Goal: Information Seeking & Learning: Learn about a topic

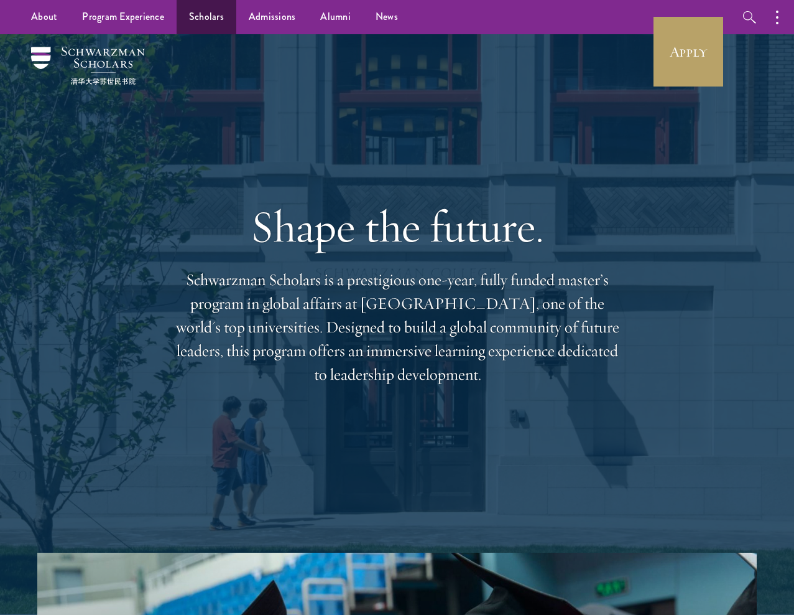
click at [206, 12] on link "Scholars" at bounding box center [207, 17] width 60 height 34
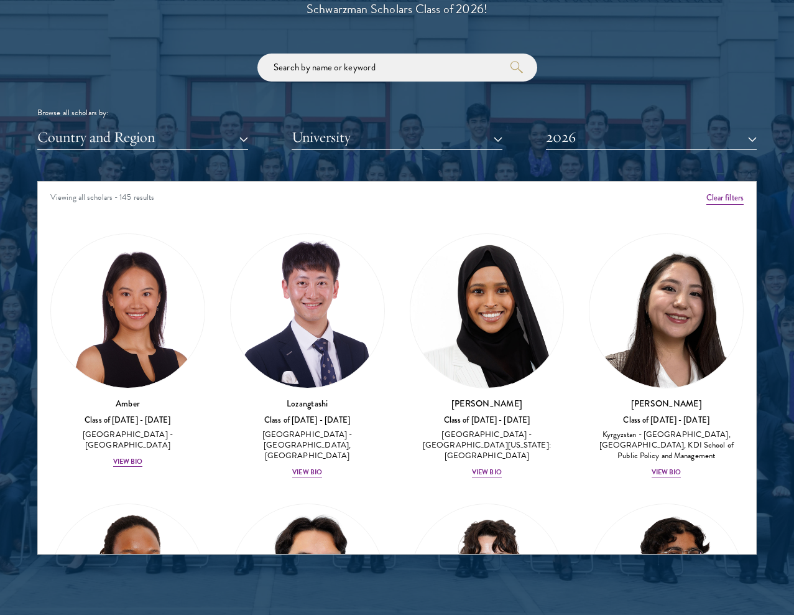
scroll to position [1545, 0]
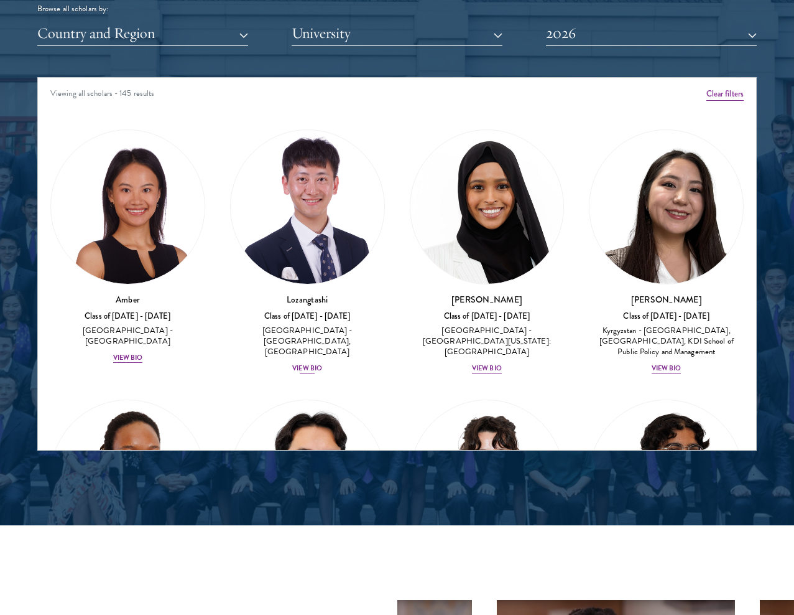
click at [330, 262] on img at bounding box center [308, 207] width 154 height 154
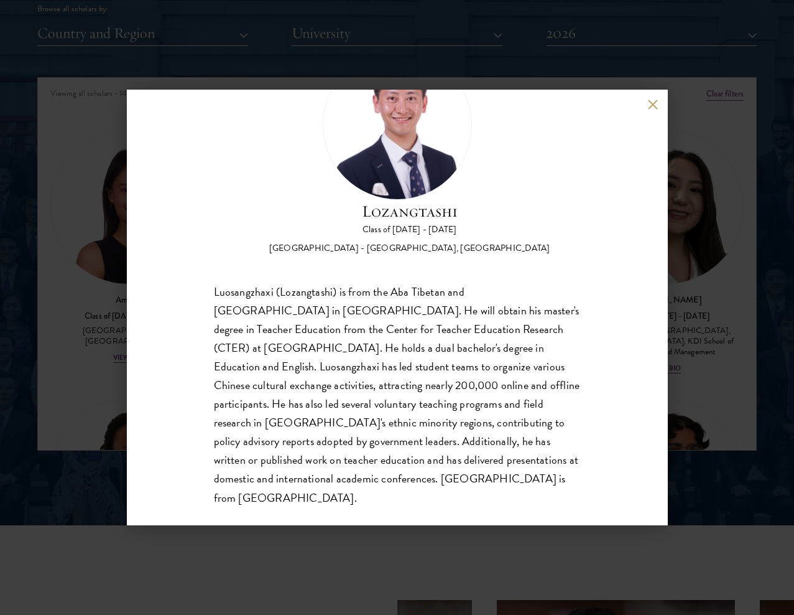
scroll to position [76, 0]
click at [730, 257] on div "Lozangtashi Class of [DATE] - [DATE] [GEOGRAPHIC_DATA] - [GEOGRAPHIC_DATA], [GE…" at bounding box center [397, 307] width 794 height 615
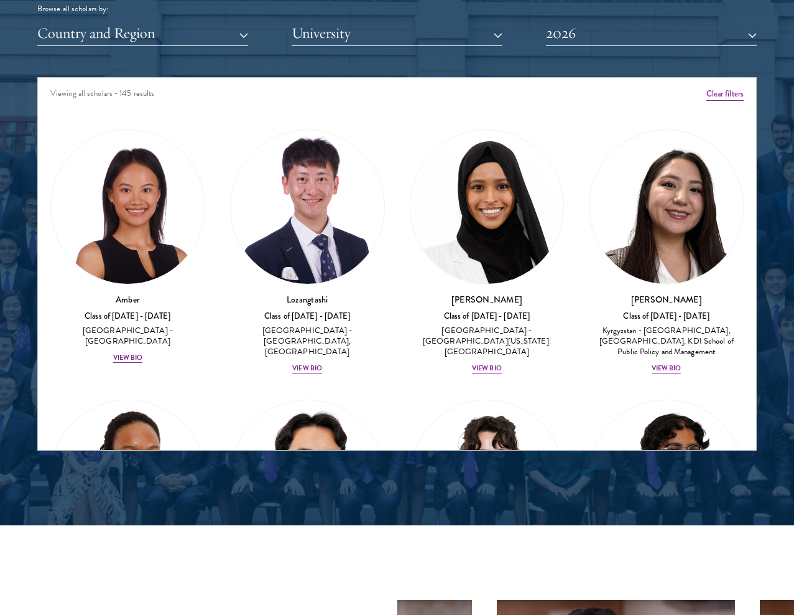
scroll to position [491, 0]
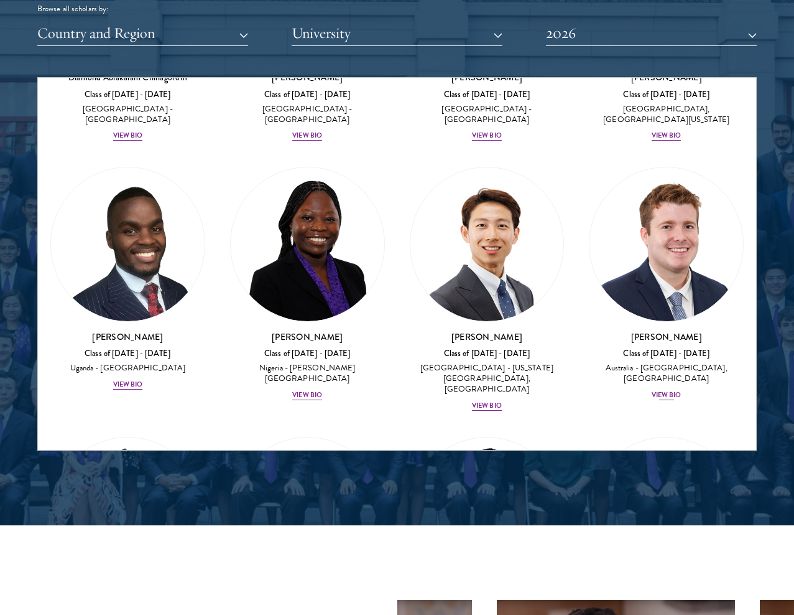
click at [633, 276] on img at bounding box center [667, 244] width 154 height 154
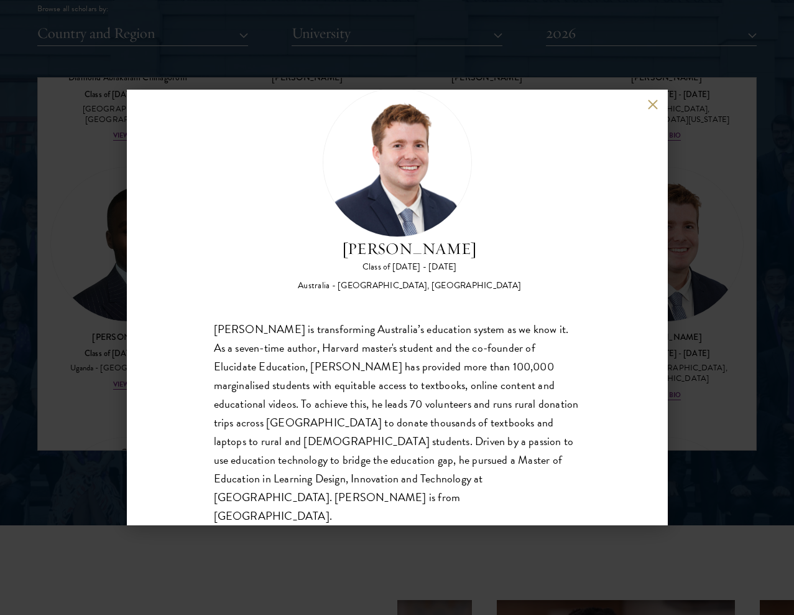
scroll to position [39, 0]
click at [715, 198] on div "[PERSON_NAME] Class of [DATE] - [DATE] [GEOGRAPHIC_DATA] - [GEOGRAPHIC_DATA], […" at bounding box center [397, 307] width 794 height 615
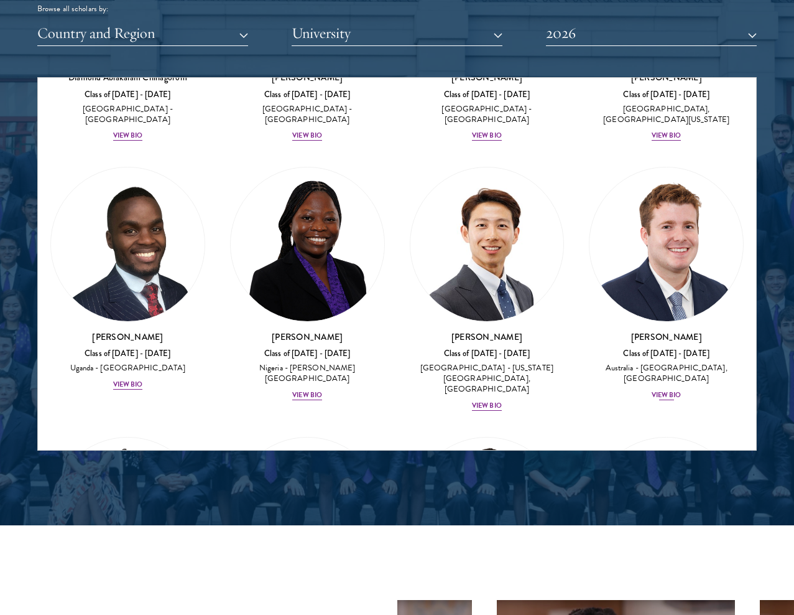
click at [705, 279] on img at bounding box center [667, 244] width 154 height 154
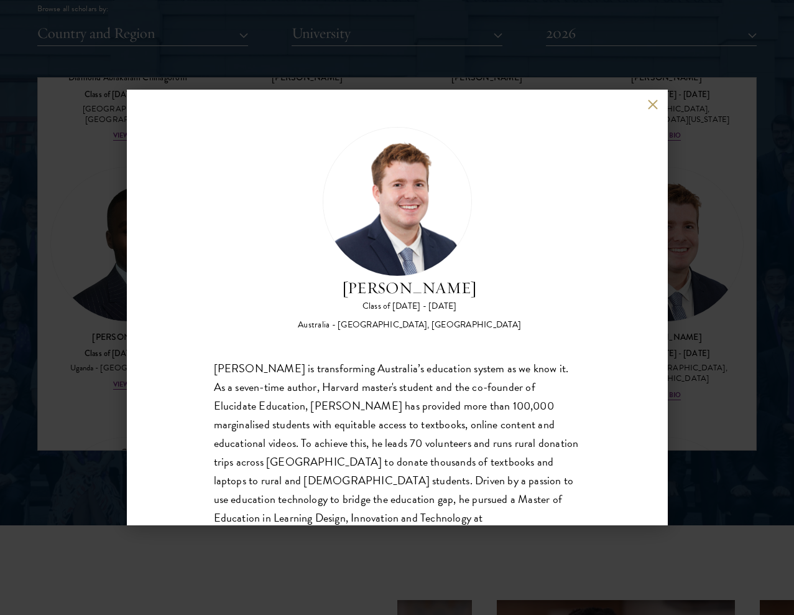
scroll to position [39, 0]
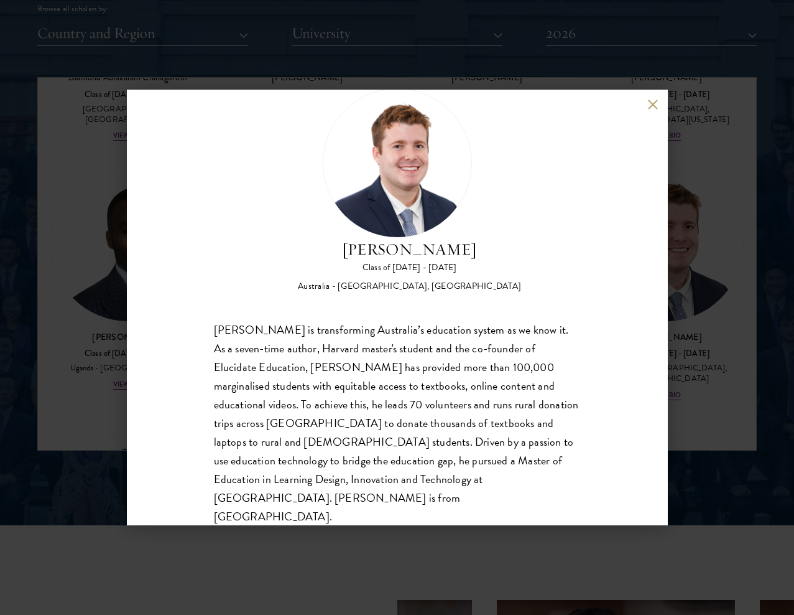
click at [698, 317] on div "[PERSON_NAME] Class of [DATE] - [DATE] [GEOGRAPHIC_DATA] - [GEOGRAPHIC_DATA], […" at bounding box center [397, 307] width 794 height 615
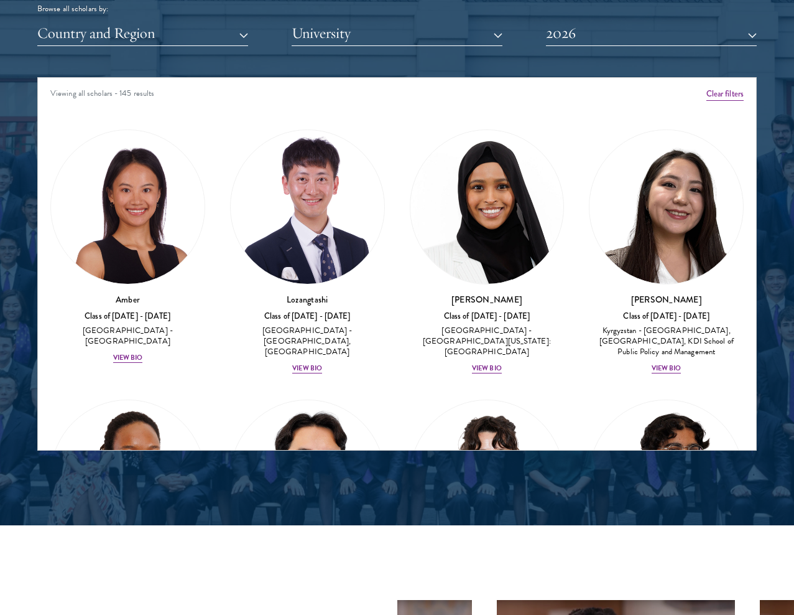
click at [210, 26] on button "Country and Region" at bounding box center [142, 34] width 211 height 26
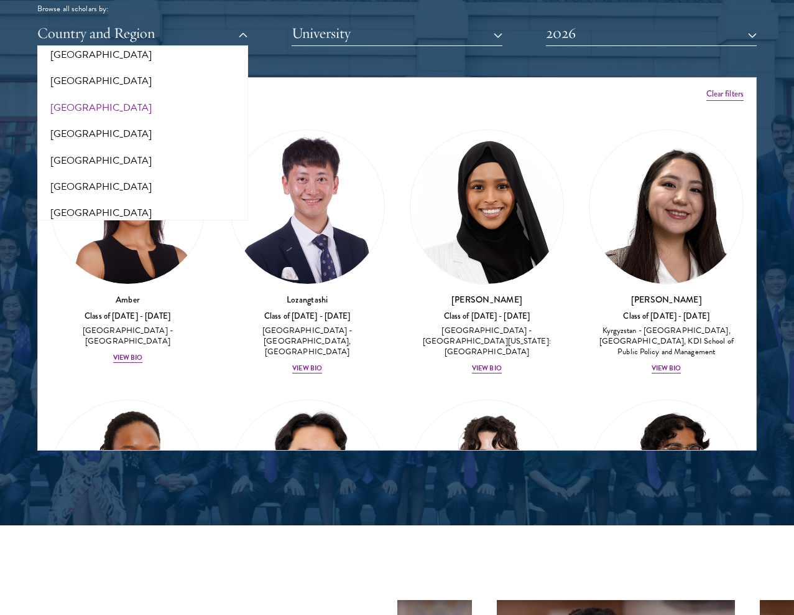
scroll to position [2583, 0]
click at [126, 95] on button "[GEOGRAPHIC_DATA]" at bounding box center [142, 108] width 203 height 26
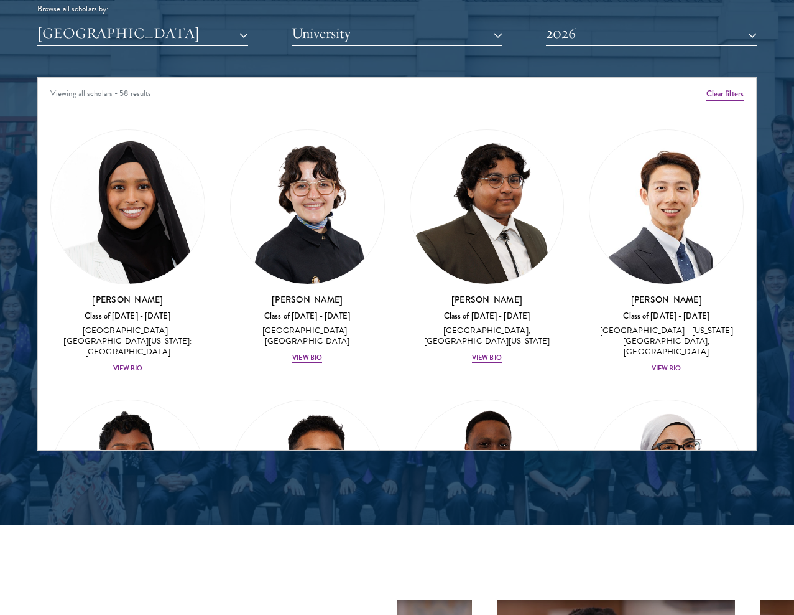
click at [657, 250] on img at bounding box center [667, 207] width 154 height 154
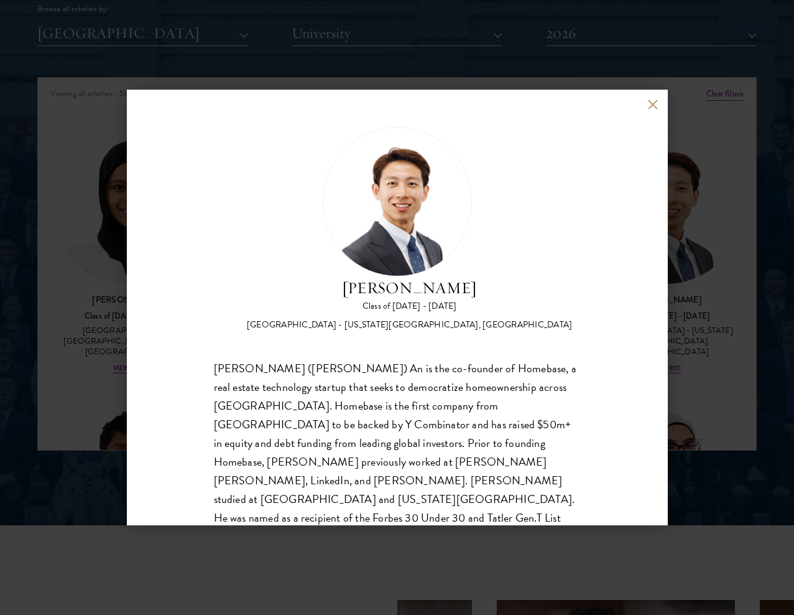
click at [712, 335] on div "[PERSON_NAME] Class of [DATE] - [DATE] [GEOGRAPHIC_DATA] - [US_STATE][GEOGRAPHI…" at bounding box center [397, 307] width 794 height 615
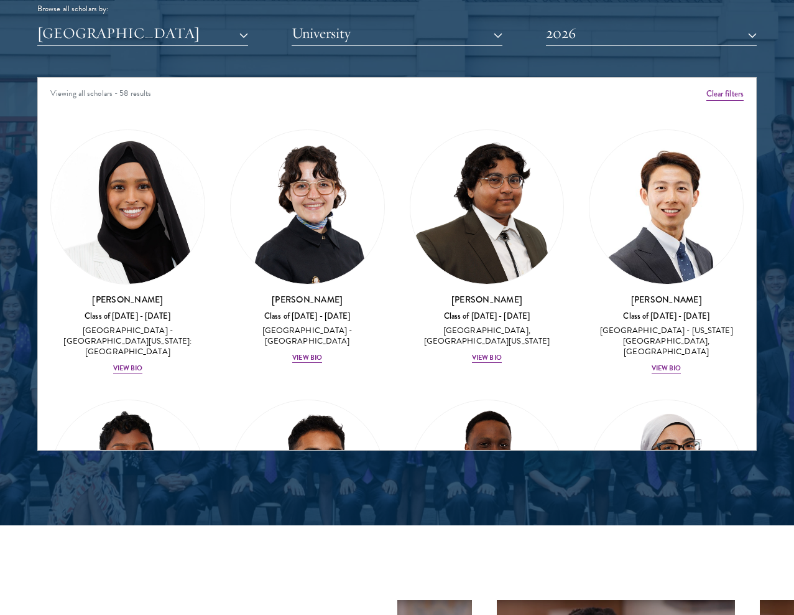
scroll to position [312, 0]
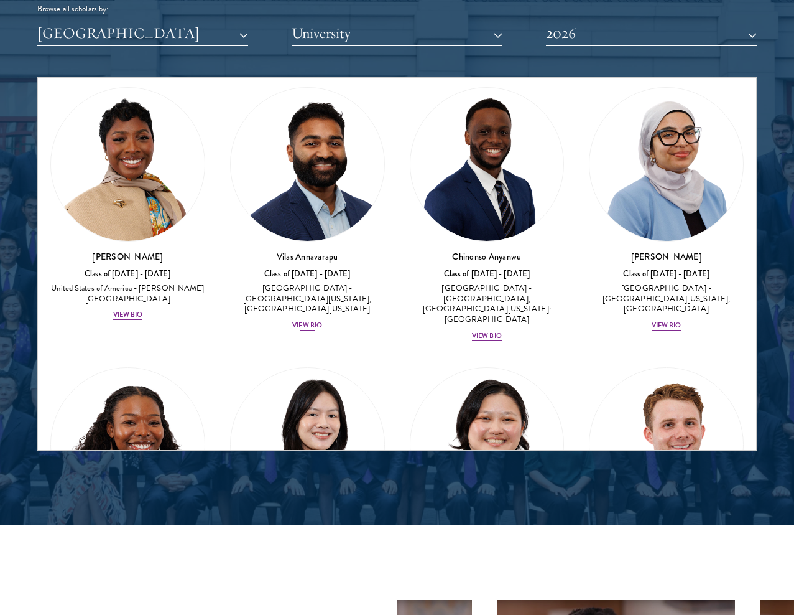
click at [374, 157] on img at bounding box center [308, 165] width 154 height 154
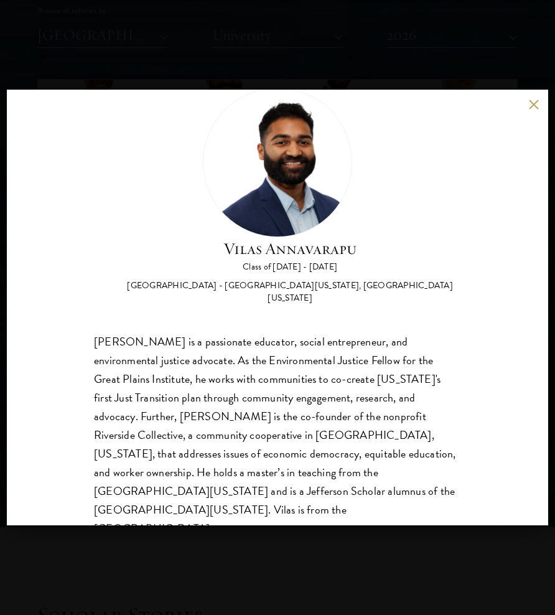
scroll to position [39, 0]
click at [392, 188] on div "[PERSON_NAME] Class of [DATE] - [DATE] [GEOGRAPHIC_DATA] - [GEOGRAPHIC_DATA][US…" at bounding box center [277, 196] width 367 height 216
click at [533, 111] on div "[PERSON_NAME] Class of [DATE] - [DATE] [GEOGRAPHIC_DATA] - [GEOGRAPHIC_DATA][US…" at bounding box center [277, 307] width 541 height 435
click at [533, 103] on button at bounding box center [533, 104] width 11 height 11
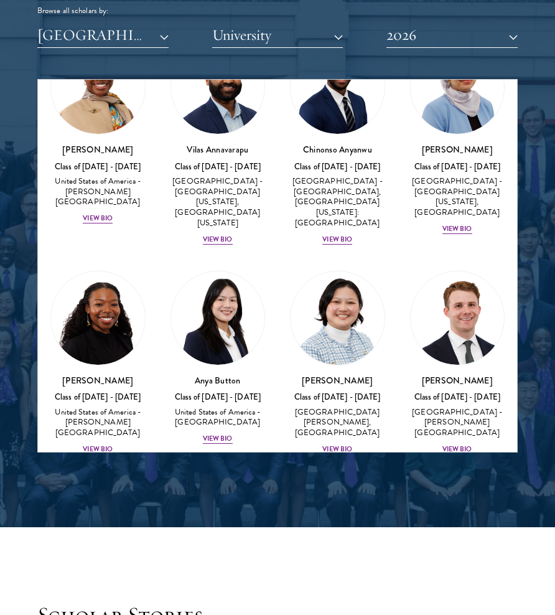
scroll to position [304, 0]
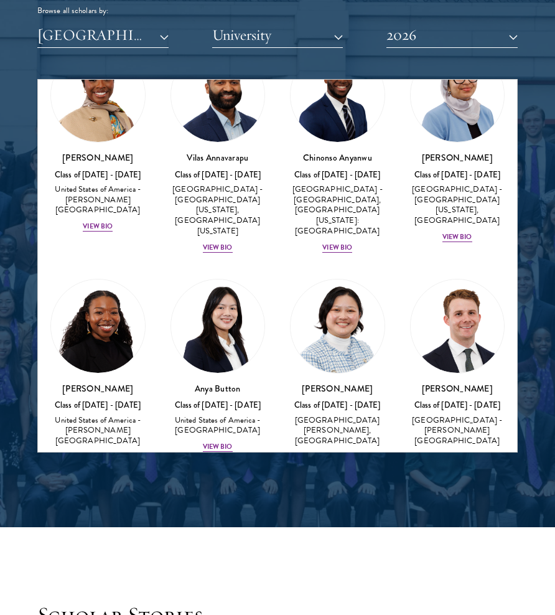
click at [460, 303] on img at bounding box center [458, 326] width 94 height 94
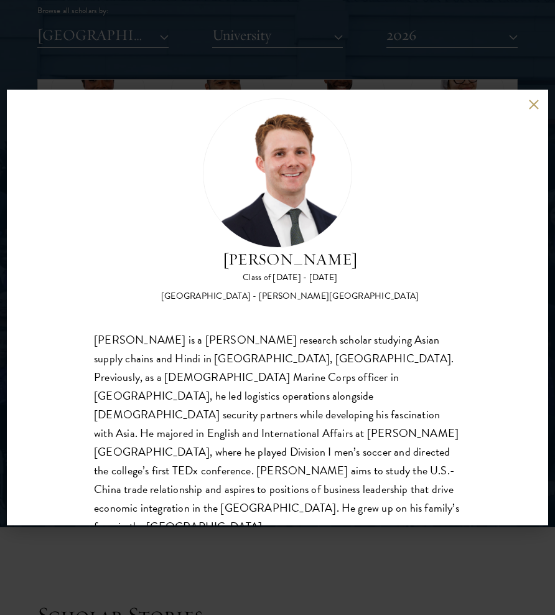
scroll to position [37, 0]
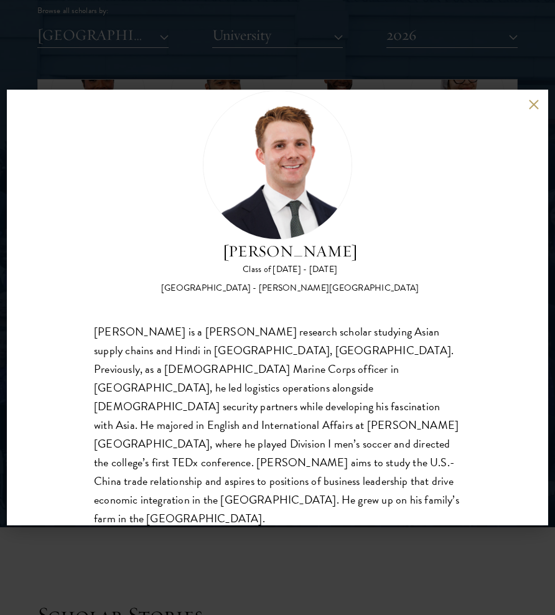
click at [497, 105] on div "[PERSON_NAME] Class of [DATE] - [DATE] [GEOGRAPHIC_DATA] - [PERSON_NAME][GEOGRA…" at bounding box center [277, 307] width 541 height 435
click at [539, 105] on div "[PERSON_NAME] Class of [DATE] - [DATE] [GEOGRAPHIC_DATA] - [PERSON_NAME][GEOGRA…" at bounding box center [277, 307] width 541 height 435
click at [534, 105] on button at bounding box center [533, 104] width 11 height 11
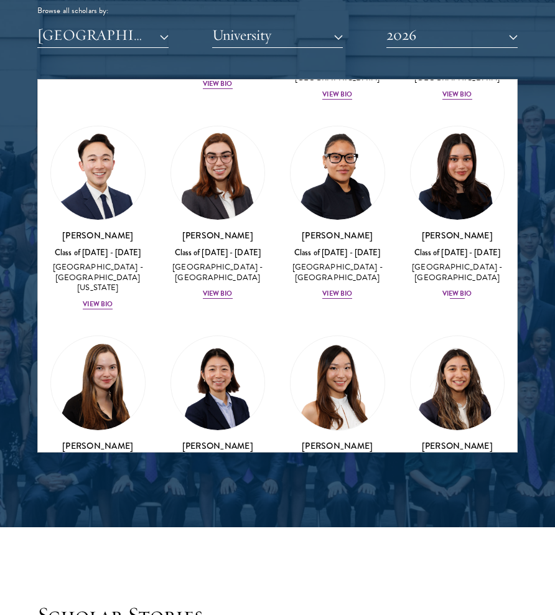
scroll to position [1541, 0]
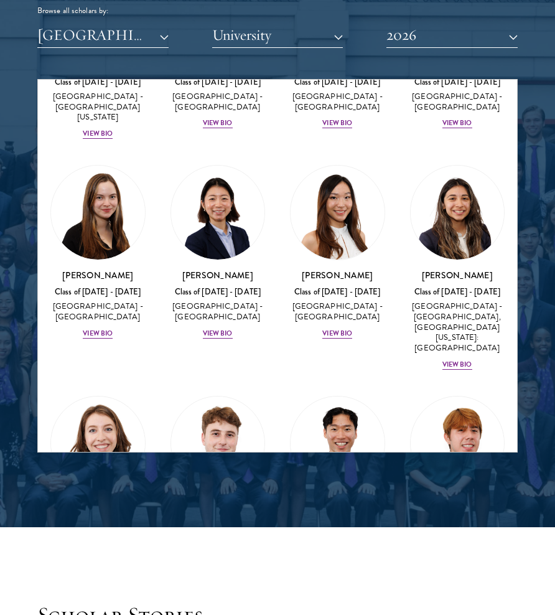
click at [228, 396] on img at bounding box center [218, 443] width 94 height 94
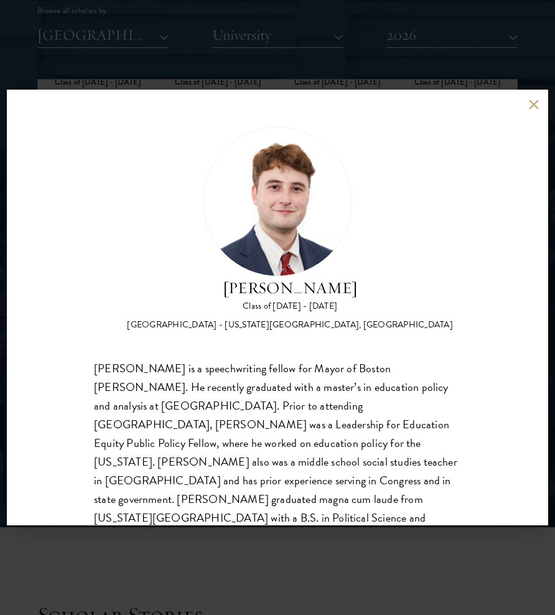
click at [266, 19] on div "[PERSON_NAME] Class of [DATE] - [DATE] [GEOGRAPHIC_DATA] - [US_STATE][GEOGRAPHI…" at bounding box center [277, 307] width 555 height 615
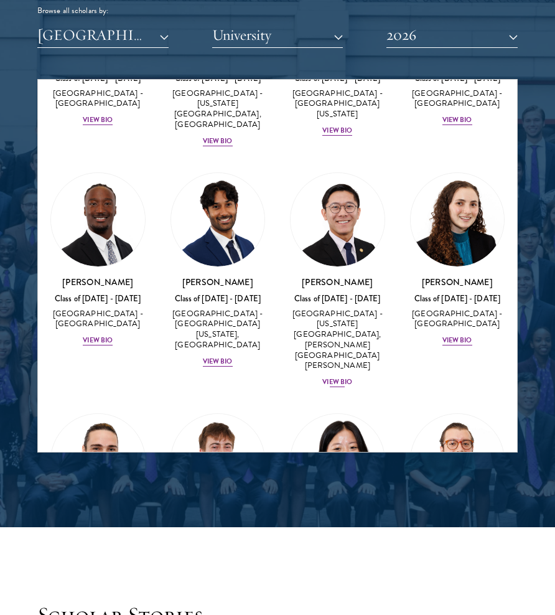
scroll to position [1986, 0]
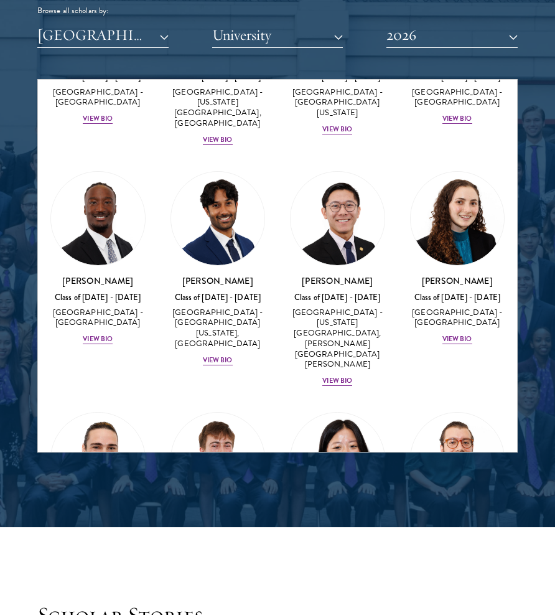
click at [111, 412] on img at bounding box center [98, 459] width 94 height 94
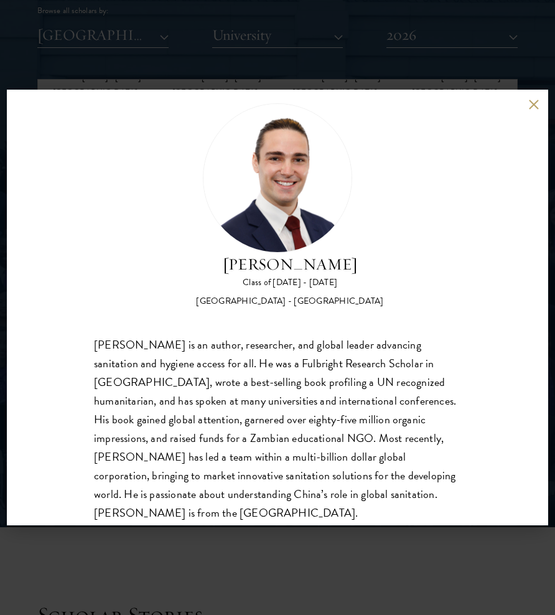
scroll to position [30, 0]
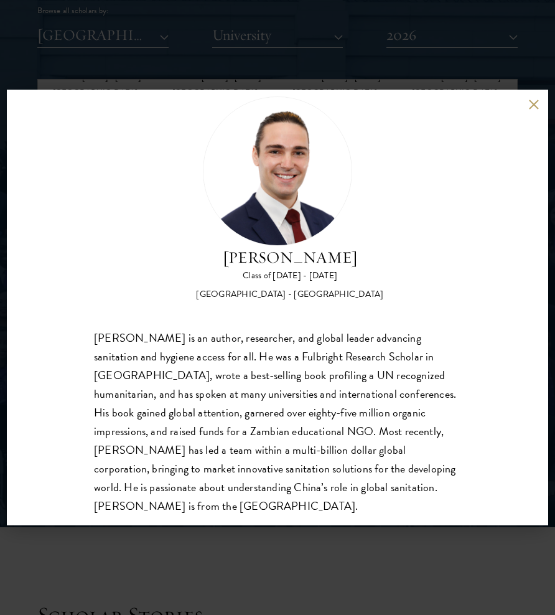
click at [246, 69] on div "[PERSON_NAME] Class of [DATE] - [DATE] [GEOGRAPHIC_DATA] - [GEOGRAPHIC_DATA] [P…" at bounding box center [277, 307] width 555 height 615
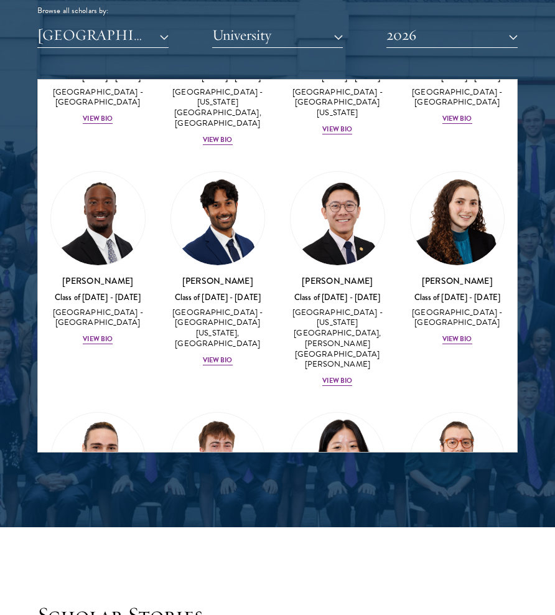
click at [236, 412] on img at bounding box center [218, 459] width 94 height 94
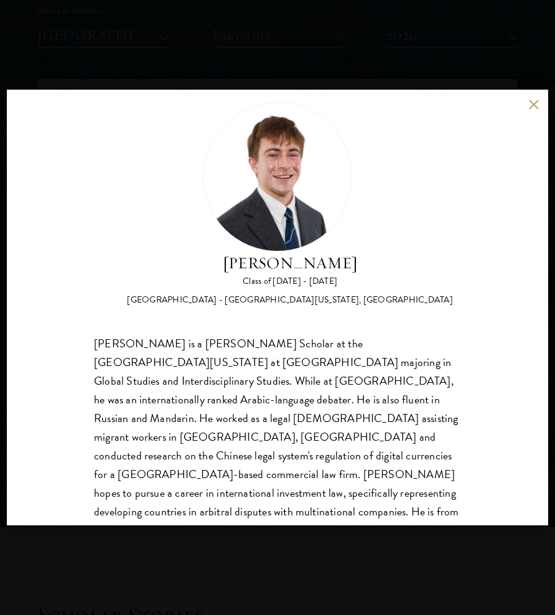
scroll to position [29, 0]
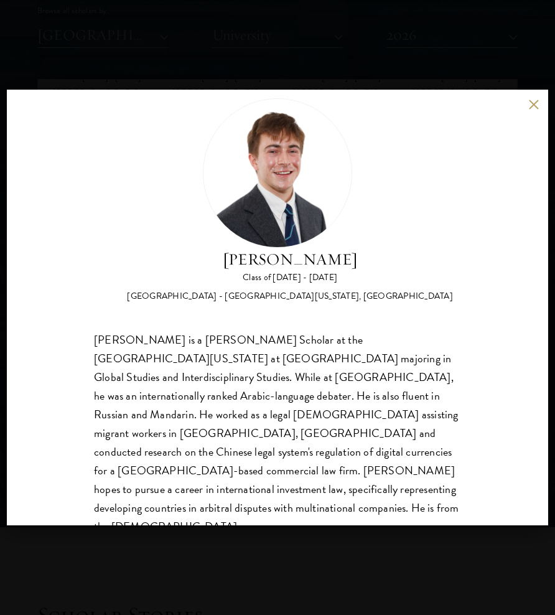
click at [364, 57] on div "[PERSON_NAME] Class of [DATE] - [DATE] [GEOGRAPHIC_DATA] - [GEOGRAPHIC_DATA][US…" at bounding box center [277, 307] width 555 height 615
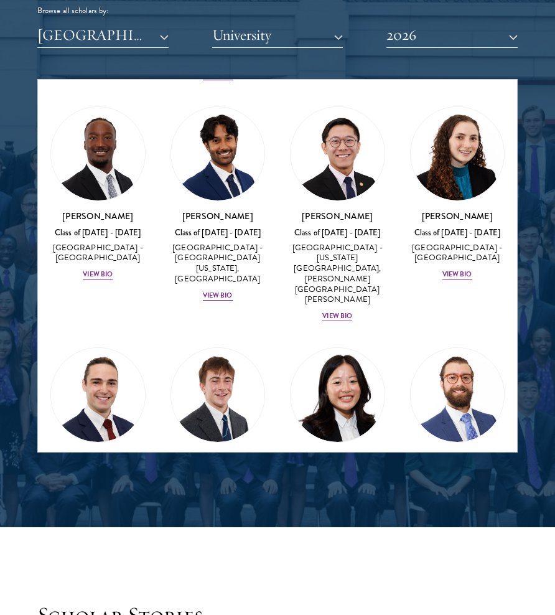
scroll to position [2059, 0]
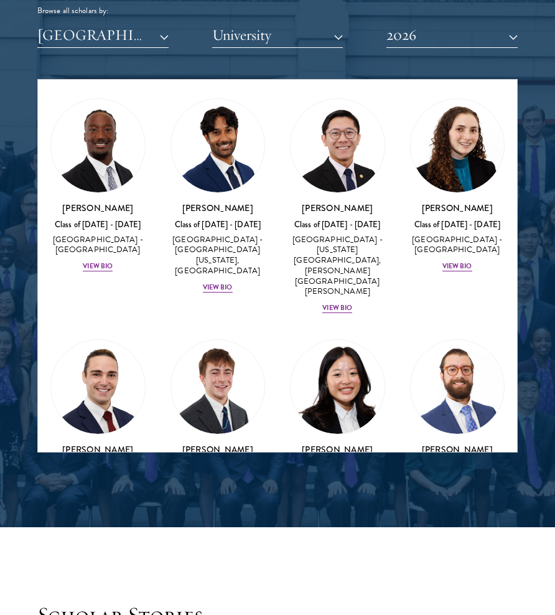
click at [231, 340] on img at bounding box center [218, 387] width 94 height 94
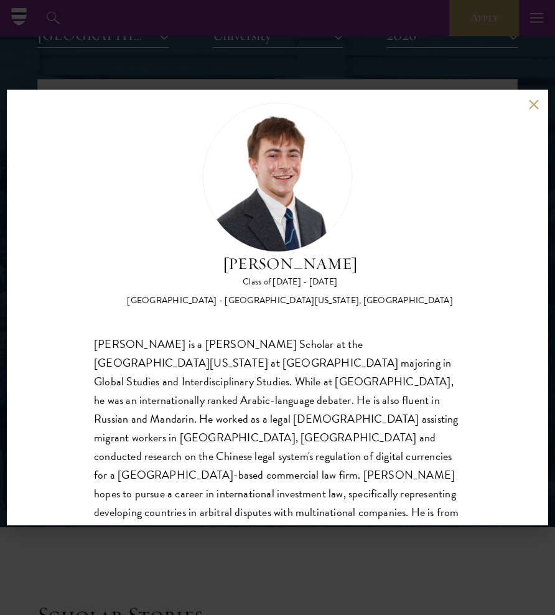
scroll to position [27, 0]
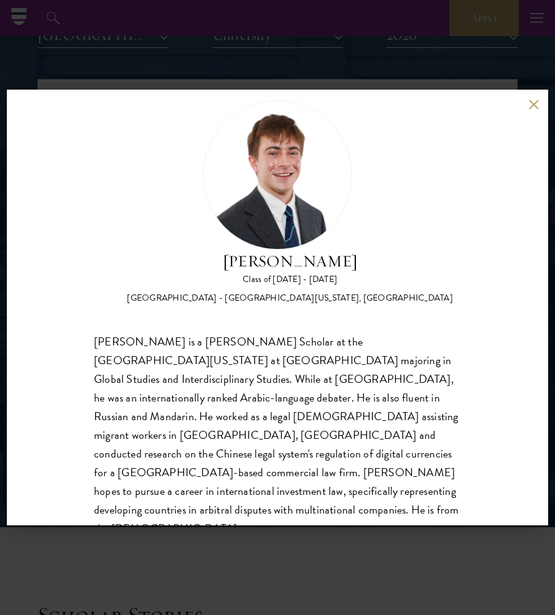
click at [360, 58] on div "[PERSON_NAME] Class of [DATE] - [DATE] [GEOGRAPHIC_DATA] - [GEOGRAPHIC_DATA][US…" at bounding box center [277, 307] width 555 height 615
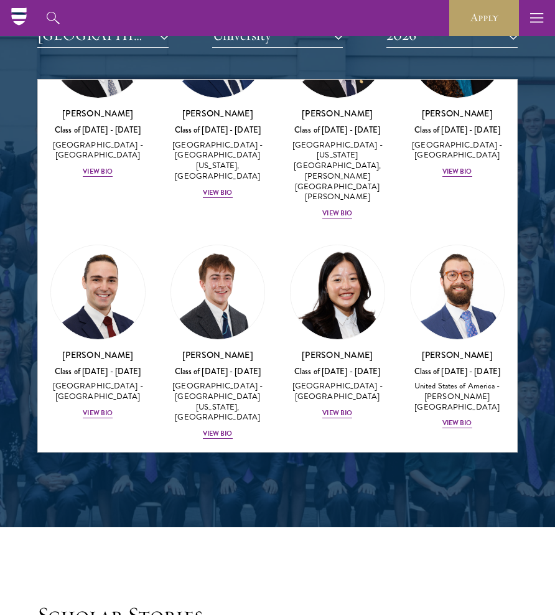
scroll to position [2237, 0]
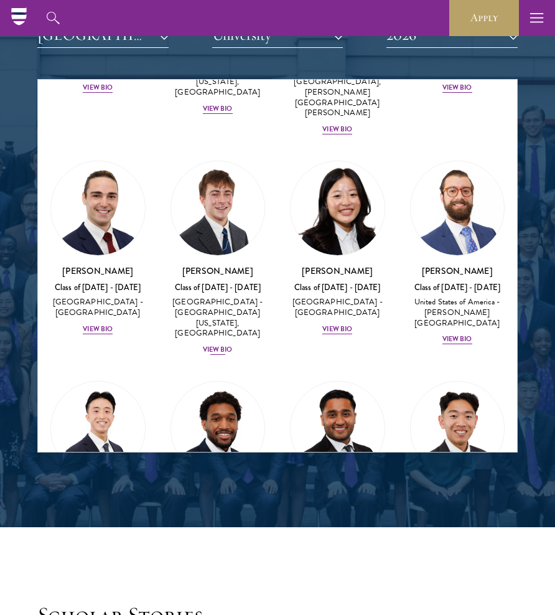
click at [230, 161] on img at bounding box center [218, 208] width 94 height 94
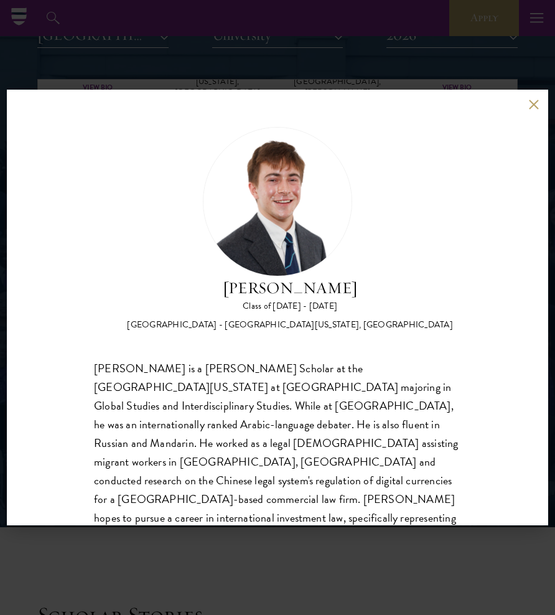
scroll to position [22, 0]
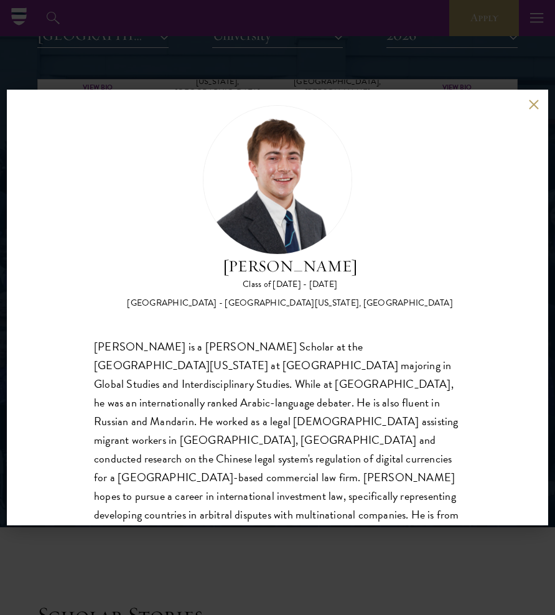
click at [491, 86] on div "[PERSON_NAME] Class of [DATE] - [DATE] [GEOGRAPHIC_DATA] - [GEOGRAPHIC_DATA][US…" at bounding box center [277, 307] width 555 height 615
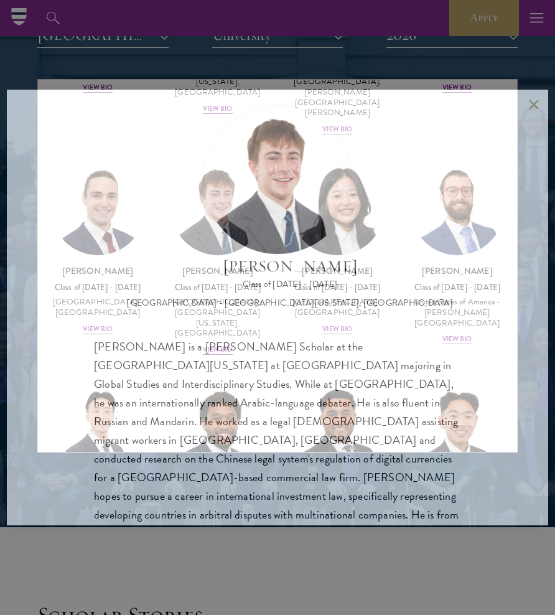
click at [491, 72] on div "[PERSON_NAME] Class of [DATE] - [DATE] [GEOGRAPHIC_DATA] - [GEOGRAPHIC_DATA][US…" at bounding box center [277, 307] width 555 height 615
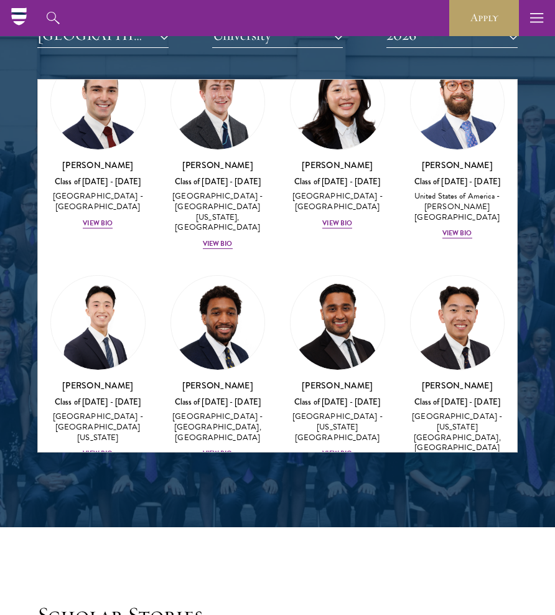
scroll to position [2515, 0]
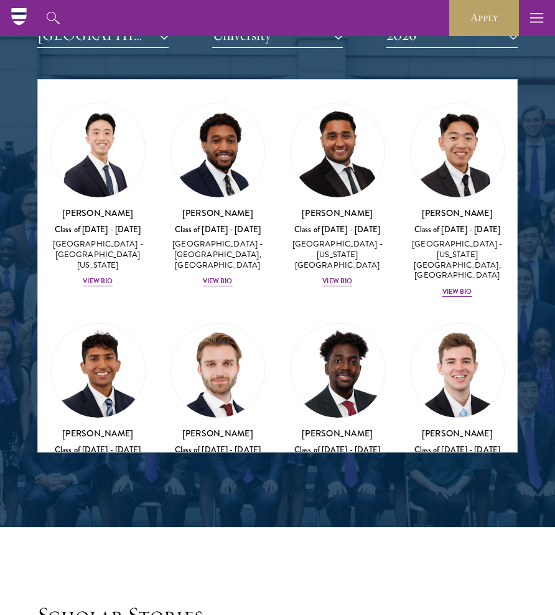
click at [238, 323] on img at bounding box center [218, 370] width 94 height 94
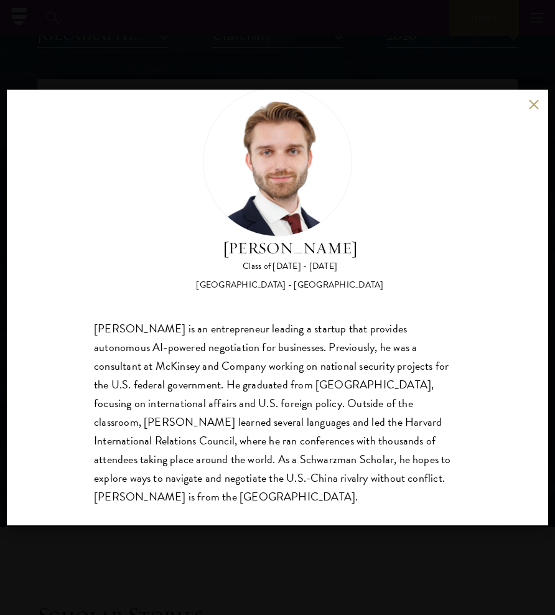
scroll to position [39, 0]
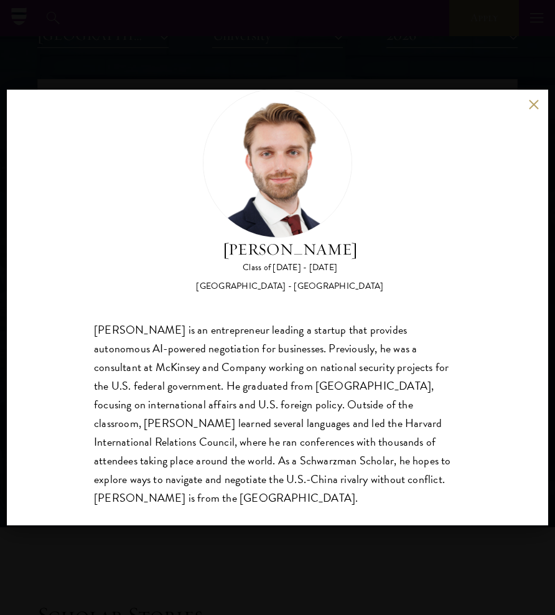
click at [263, 55] on div "[PERSON_NAME] Class of [DATE] - [DATE] [GEOGRAPHIC_DATA] - [GEOGRAPHIC_DATA] [P…" at bounding box center [277, 307] width 555 height 615
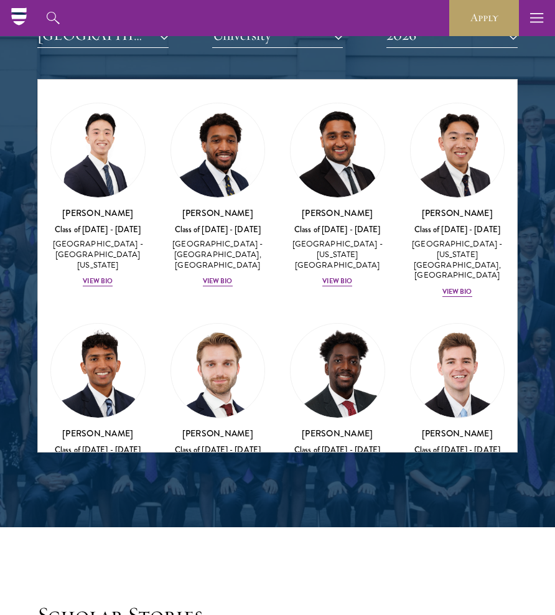
drag, startPoint x: 267, startPoint y: 276, endPoint x: 160, endPoint y: 276, distance: 106.4
click at [160, 310] on div "[PERSON_NAME] Class of [DATE] - [DATE] [GEOGRAPHIC_DATA] - [GEOGRAPHIC_DATA] Vi…" at bounding box center [218, 409] width 120 height 199
copy h3 "[PERSON_NAME]"
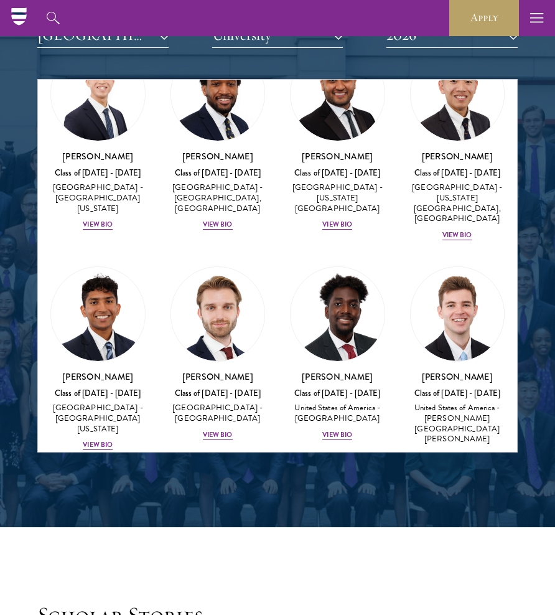
click at [478, 267] on img at bounding box center [458, 314] width 94 height 94
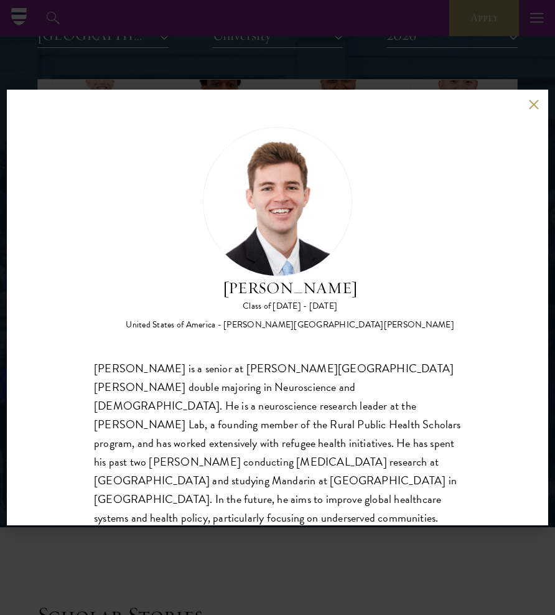
click at [434, 64] on div "[PERSON_NAME] Class of [DATE] - [DATE] [GEOGRAPHIC_DATA] - [PERSON_NAME][GEOGRA…" at bounding box center [277, 307] width 555 height 615
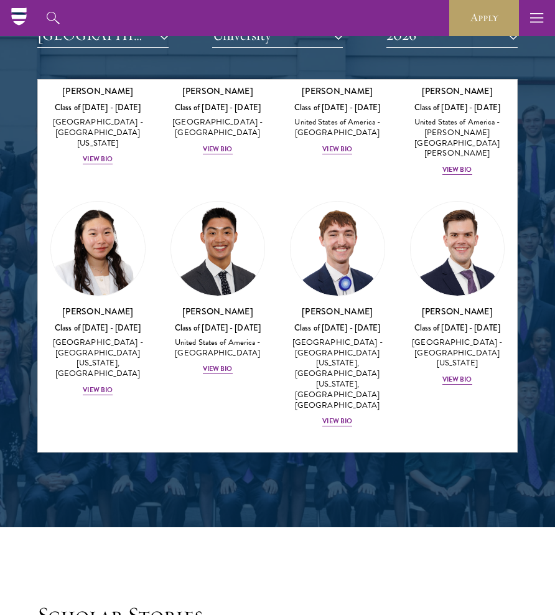
click at [107, 453] on img at bounding box center [98, 500] width 94 height 94
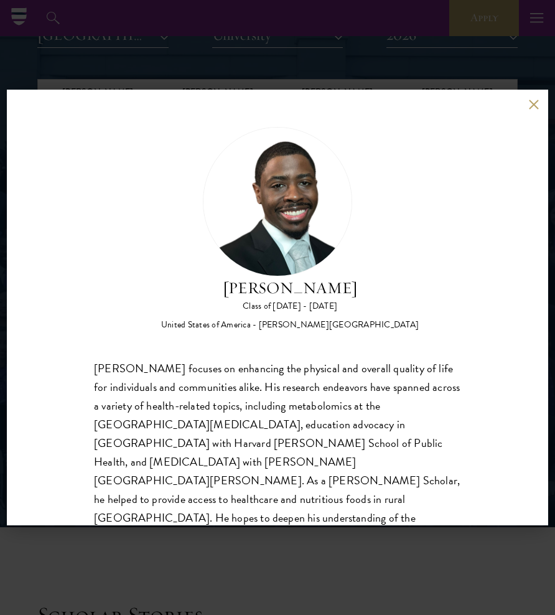
scroll to position [20, 0]
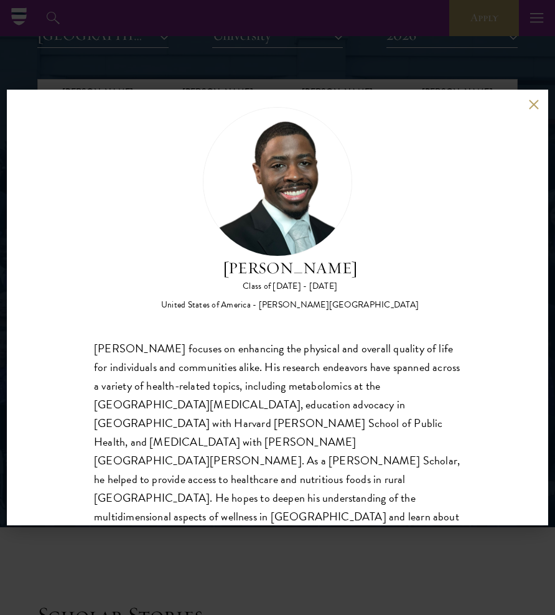
click at [155, 69] on div "[PERSON_NAME] Class of [DATE] - [DATE] [GEOGRAPHIC_DATA] - [PERSON_NAME][GEOGRA…" at bounding box center [277, 307] width 555 height 615
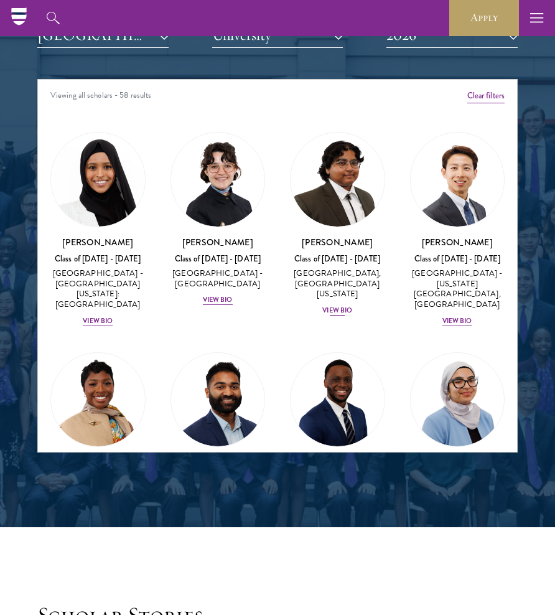
scroll to position [0, 0]
click at [370, 163] on img at bounding box center [337, 179] width 94 height 94
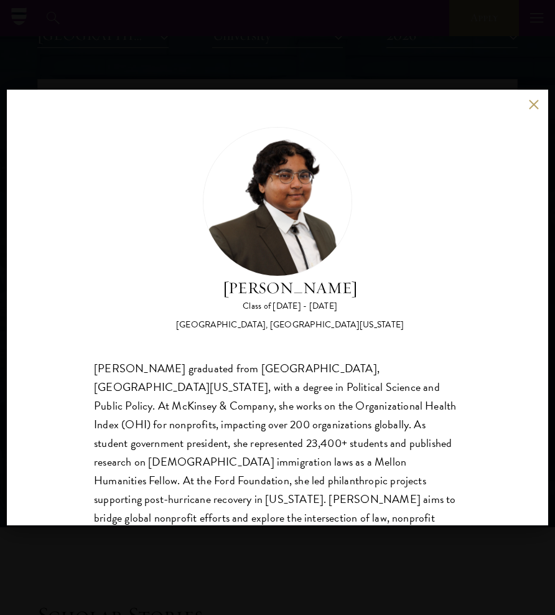
scroll to position [49, 0]
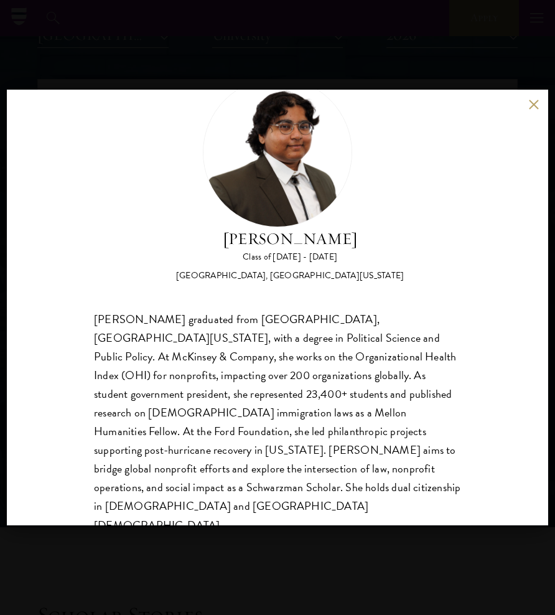
click at [366, 44] on div "[PERSON_NAME] Class of [DATE] - [DATE] [GEOGRAPHIC_DATA] - [GEOGRAPHIC_DATA], […" at bounding box center [277, 307] width 555 height 615
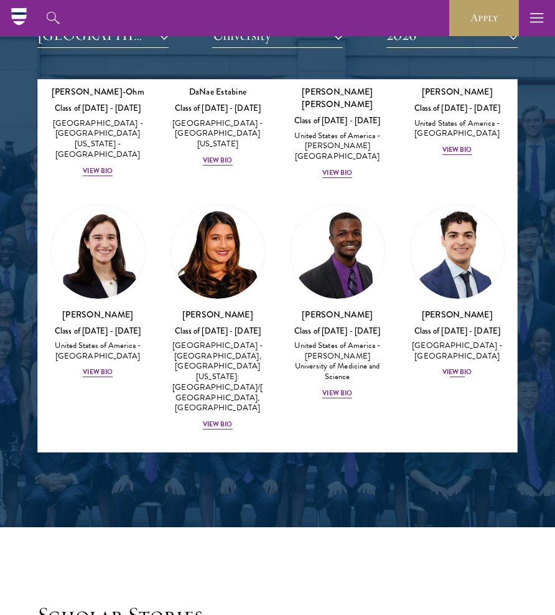
scroll to position [962, 0]
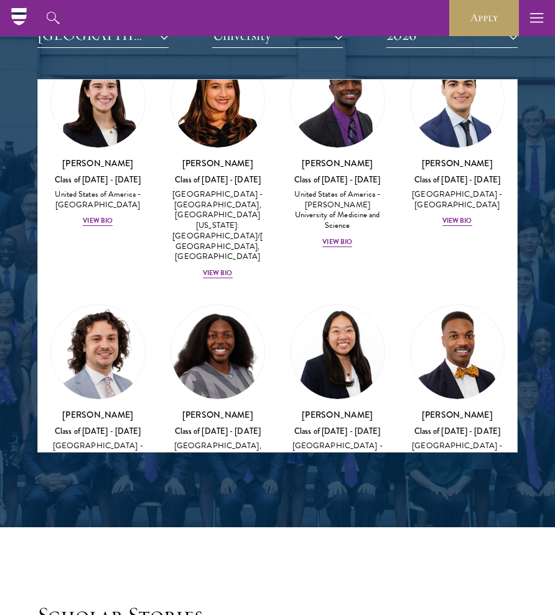
click at [109, 305] on img at bounding box center [98, 352] width 94 height 94
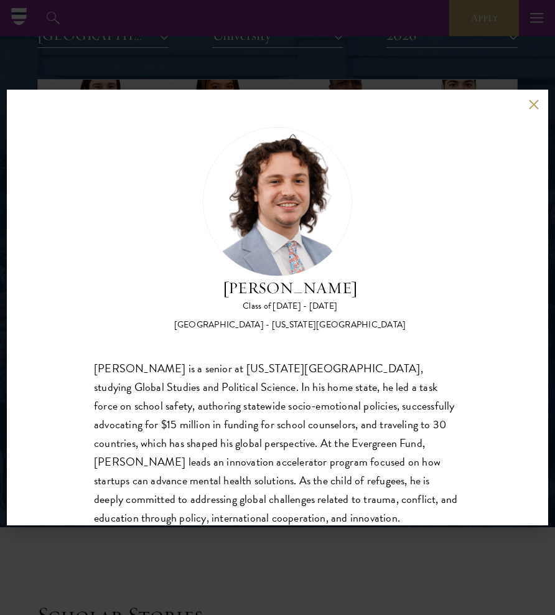
scroll to position [19, 0]
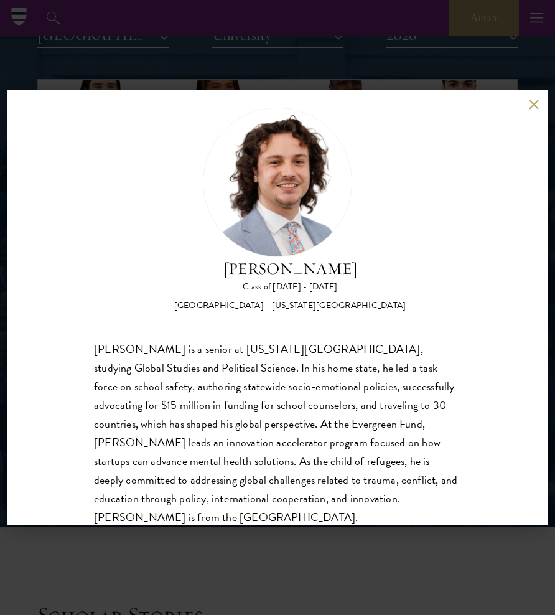
click at [152, 55] on div "[PERSON_NAME] Class of [DATE] - [DATE] [GEOGRAPHIC_DATA] - [US_STATE][GEOGRAPHI…" at bounding box center [277, 307] width 555 height 615
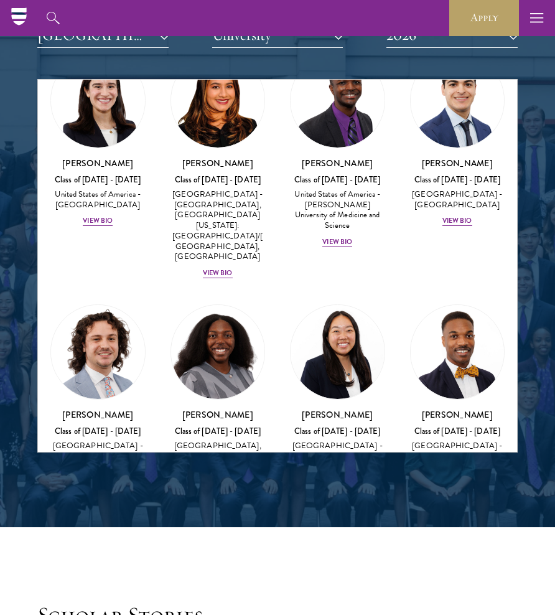
click at [443, 305] on img at bounding box center [458, 352] width 94 height 94
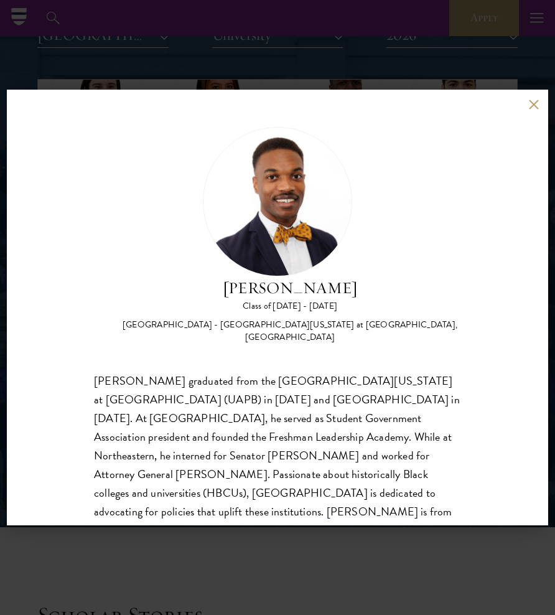
click at [468, 81] on div "[PERSON_NAME] Class of [DATE] - [DATE] [GEOGRAPHIC_DATA] - [GEOGRAPHIC_DATA][US…" at bounding box center [277, 307] width 555 height 615
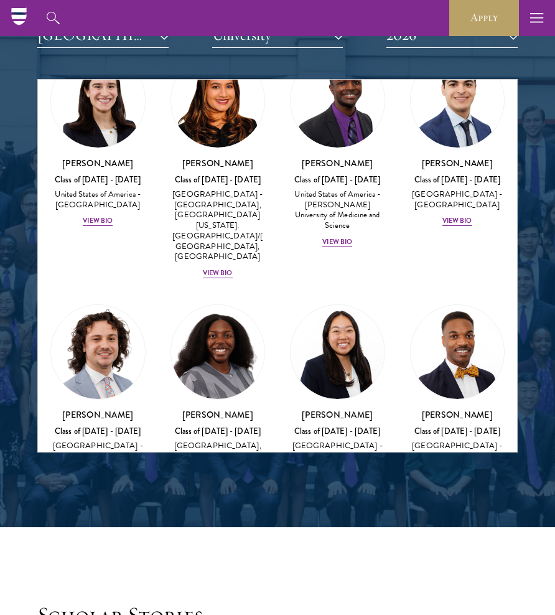
scroll to position [1279, 0]
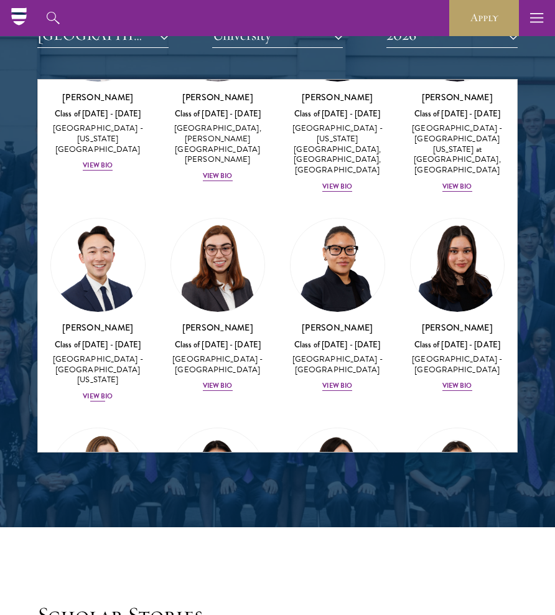
click at [92, 218] on img at bounding box center [98, 265] width 94 height 94
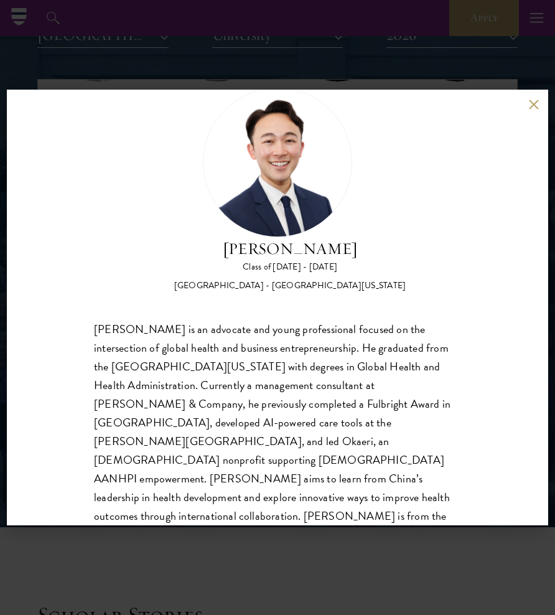
scroll to position [39, 0]
click at [178, 47] on div "[PERSON_NAME] Class of [DATE] - [DATE] [GEOGRAPHIC_DATA] - [GEOGRAPHIC_DATA][US…" at bounding box center [277, 307] width 555 height 615
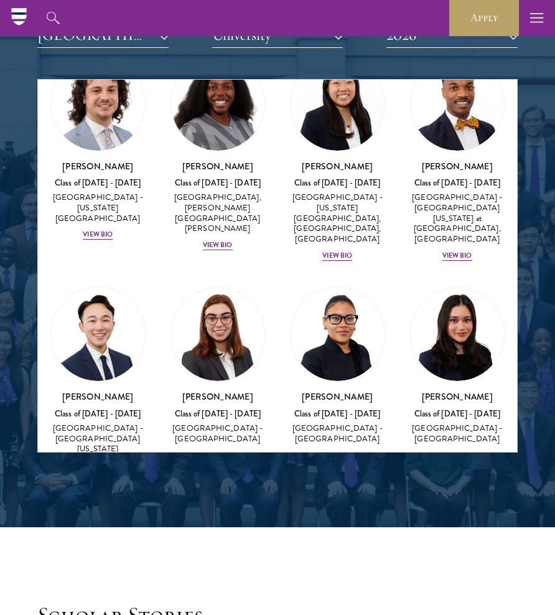
scroll to position [1207, 0]
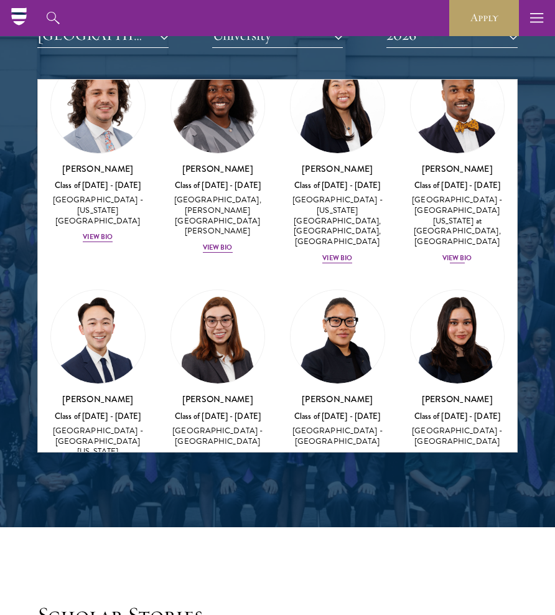
click at [471, 90] on img at bounding box center [458, 106] width 94 height 94
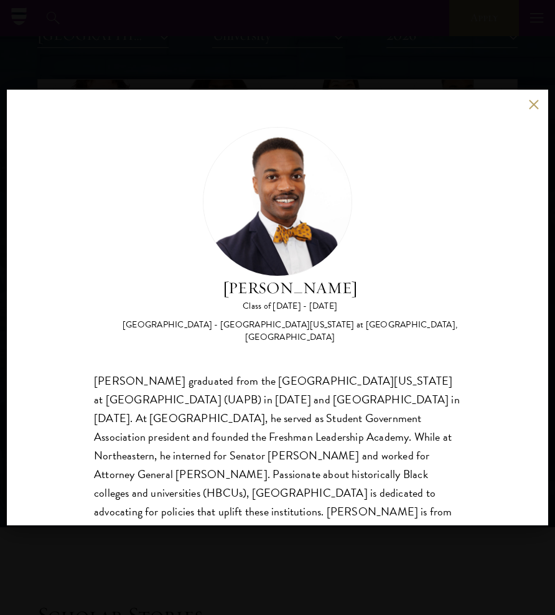
click at [471, 73] on div "[PERSON_NAME] Class of [DATE] - [DATE] [GEOGRAPHIC_DATA] - [GEOGRAPHIC_DATA][US…" at bounding box center [277, 307] width 555 height 615
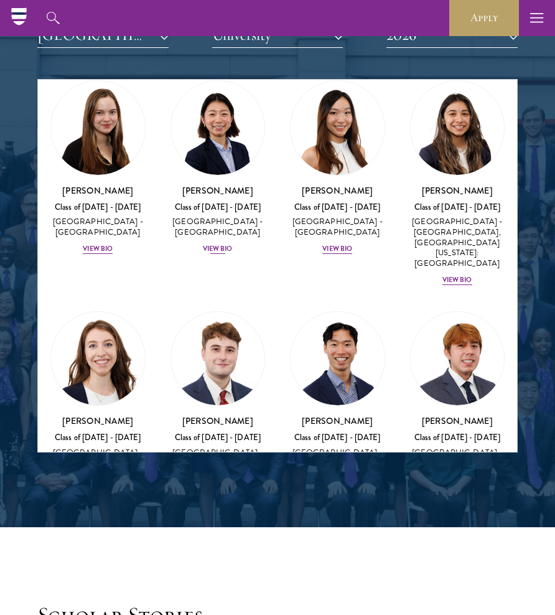
scroll to position [1711, 0]
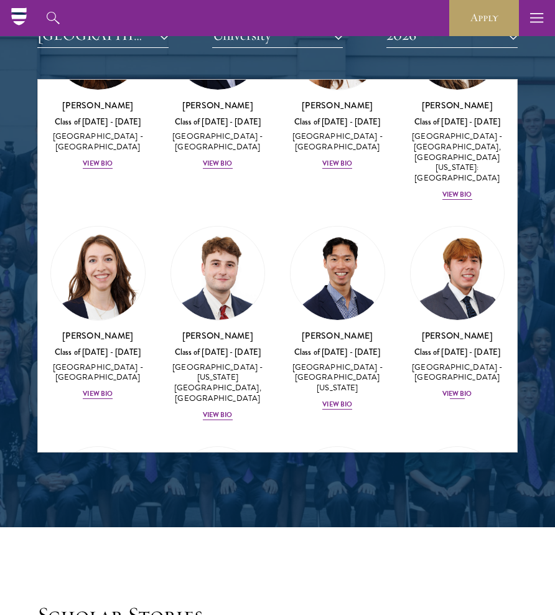
click at [459, 226] on img at bounding box center [458, 273] width 94 height 94
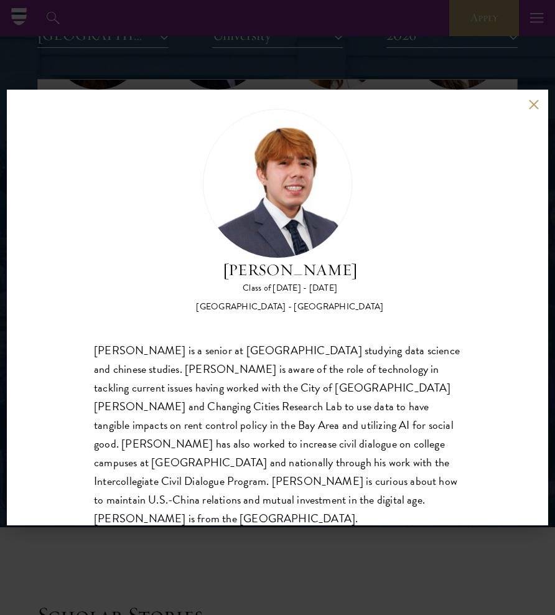
scroll to position [19, 0]
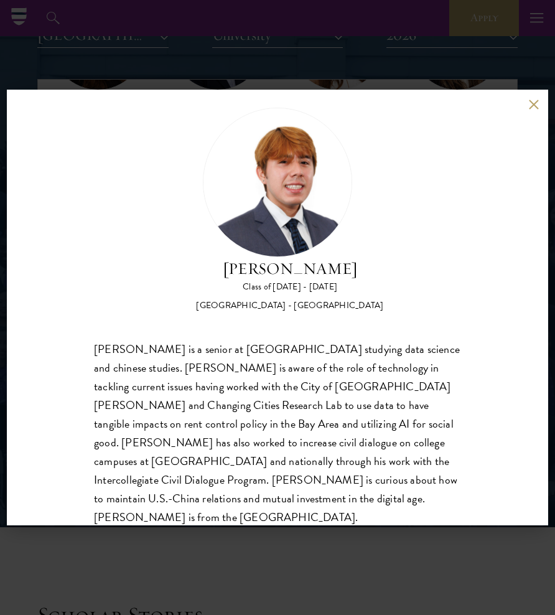
click at [355, 65] on div "[PERSON_NAME] Class of [DATE] - [DATE] [GEOGRAPHIC_DATA] - [GEOGRAPHIC_DATA] [P…" at bounding box center [277, 307] width 555 height 615
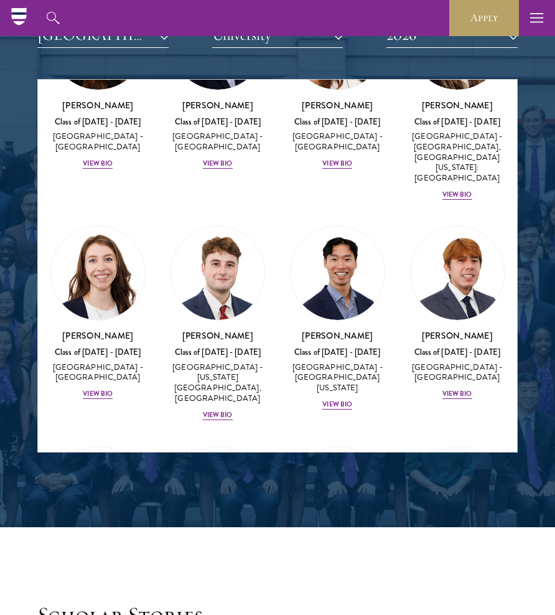
scroll to position [1887, 0]
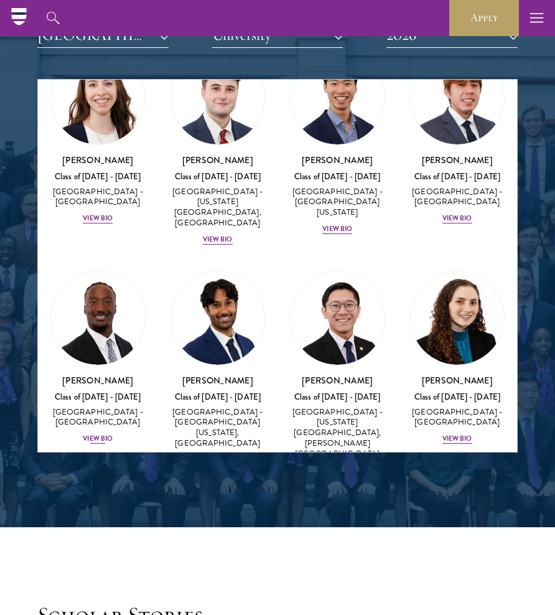
click at [98, 271] on img at bounding box center [98, 318] width 94 height 94
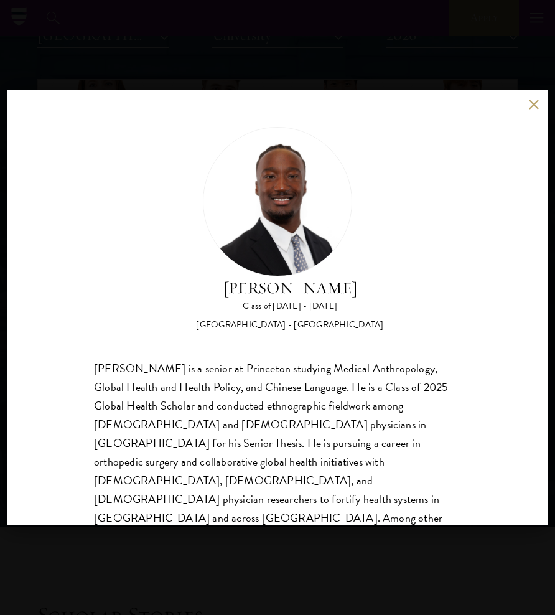
click at [214, 50] on div "[PERSON_NAME] Class of [DATE] - [DATE] [GEOGRAPHIC_DATA] - [GEOGRAPHIC_DATA] [P…" at bounding box center [277, 307] width 555 height 615
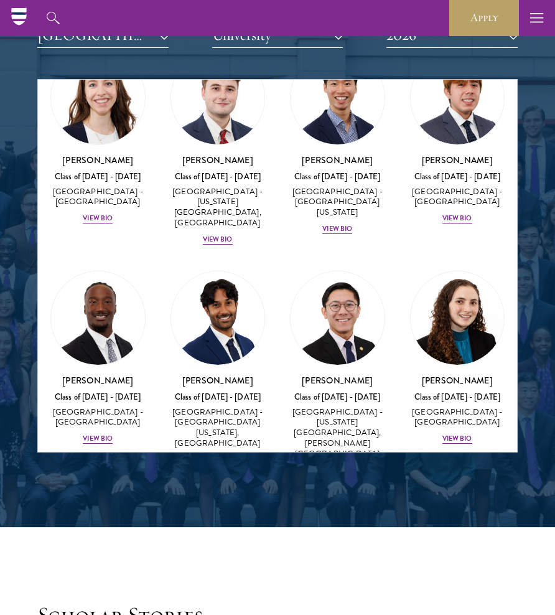
click at [239, 271] on img at bounding box center [218, 318] width 94 height 94
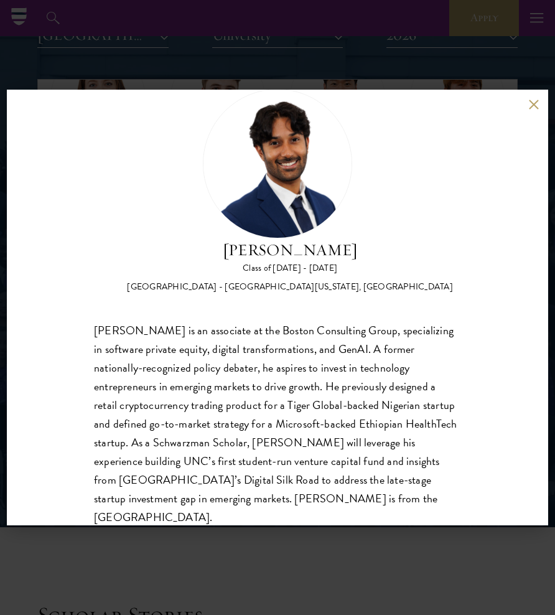
scroll to position [39, 0]
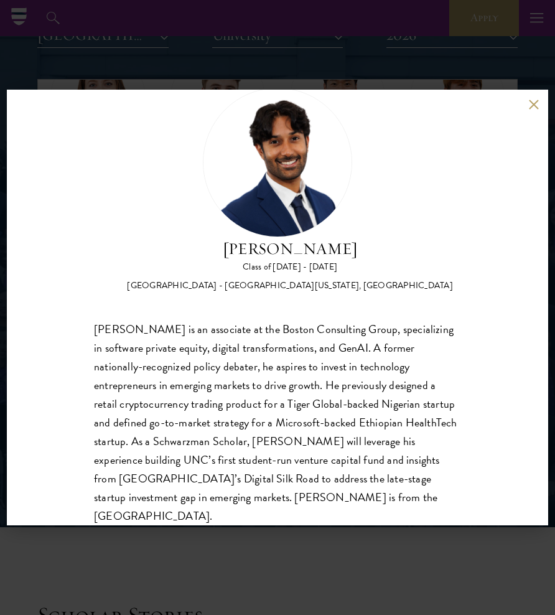
click at [323, 49] on div "[PERSON_NAME] Class of [DATE] - [DATE] [GEOGRAPHIC_DATA] - [GEOGRAPHIC_DATA][US…" at bounding box center [277, 307] width 555 height 615
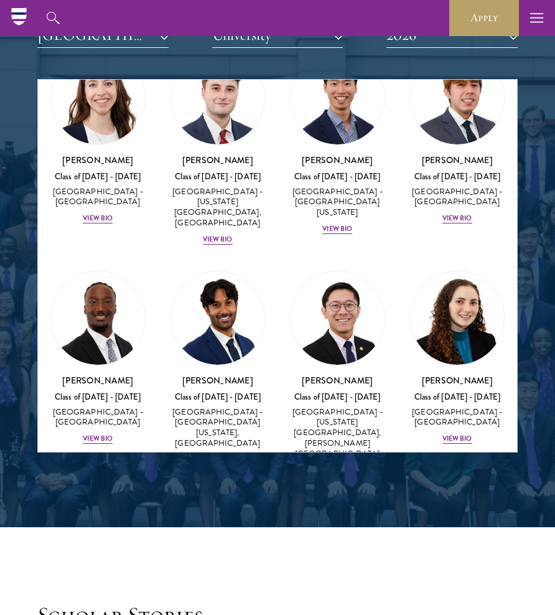
click at [220, 271] on img at bounding box center [218, 318] width 94 height 94
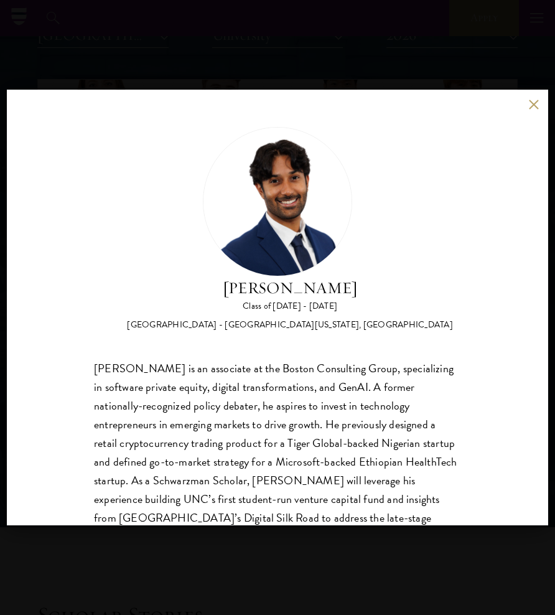
click at [309, 68] on div "[PERSON_NAME] Class of [DATE] - [DATE] [GEOGRAPHIC_DATA] - [GEOGRAPHIC_DATA][US…" at bounding box center [277, 307] width 555 height 615
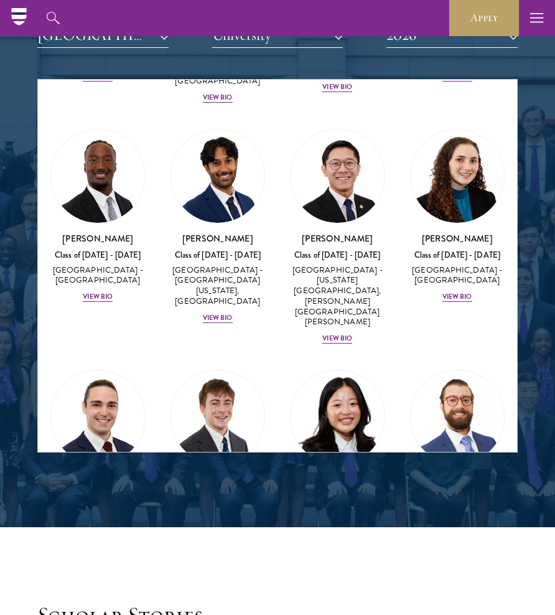
scroll to position [2133, 0]
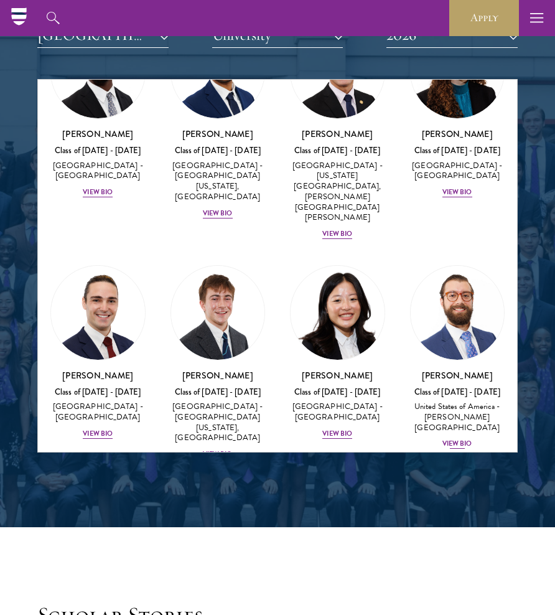
click at [474, 266] on img at bounding box center [458, 313] width 94 height 94
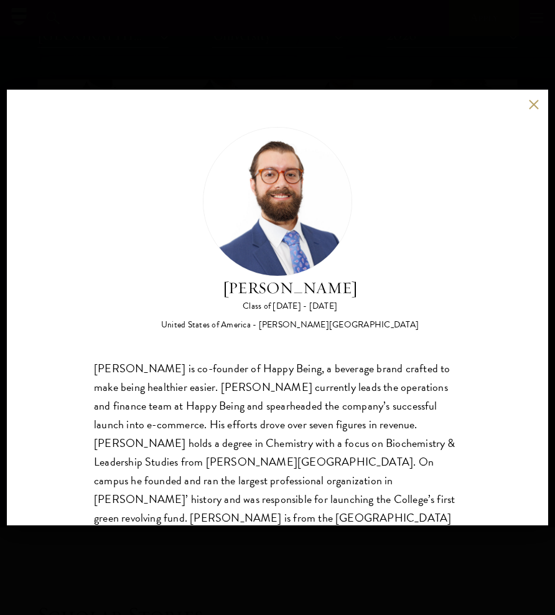
drag, startPoint x: 203, startPoint y: 284, endPoint x: 373, endPoint y: 287, distance: 169.2
click at [373, 287] on div "[PERSON_NAME] Class of [DATE] - [DATE] [GEOGRAPHIC_DATA] - [PERSON_NAME][GEOGRA…" at bounding box center [277, 229] width 367 height 204
copy h2 "[PERSON_NAME]"
click at [522, 43] on div "[PERSON_NAME] Class of [DATE] - [DATE] [GEOGRAPHIC_DATA] - [PERSON_NAME][GEOGRA…" at bounding box center [277, 307] width 555 height 615
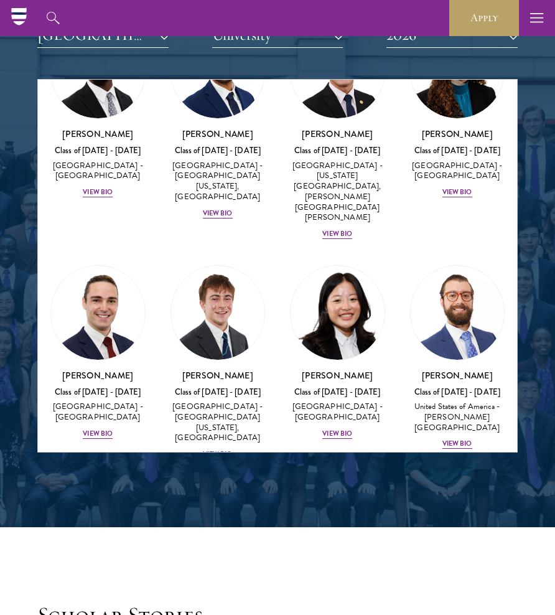
scroll to position [2357, 0]
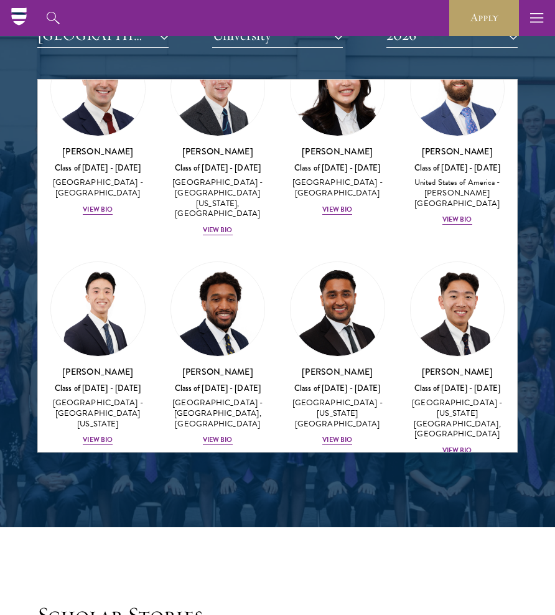
click at [458, 262] on img at bounding box center [458, 309] width 94 height 94
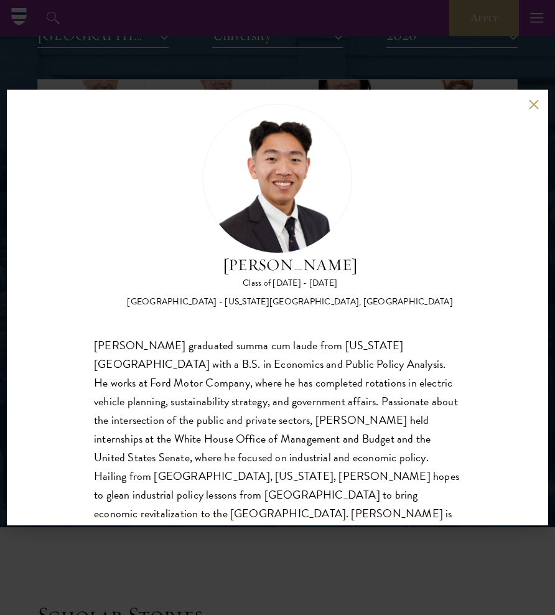
scroll to position [26, 0]
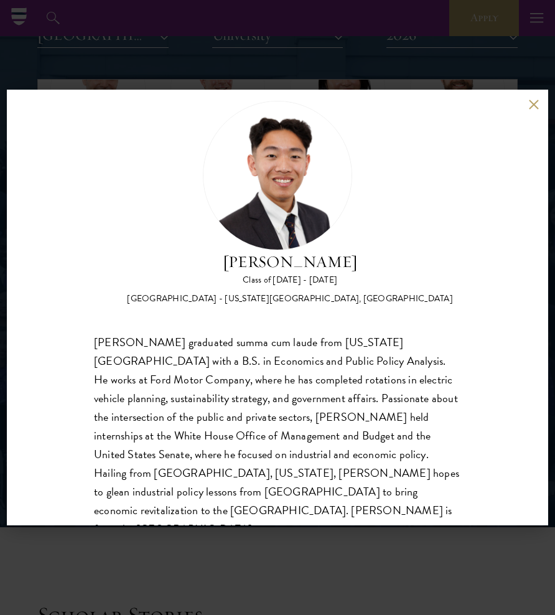
click at [391, 60] on div "[PERSON_NAME] Class of [DATE] - [DATE] [GEOGRAPHIC_DATA] - [US_STATE][GEOGRAPHI…" at bounding box center [277, 307] width 555 height 615
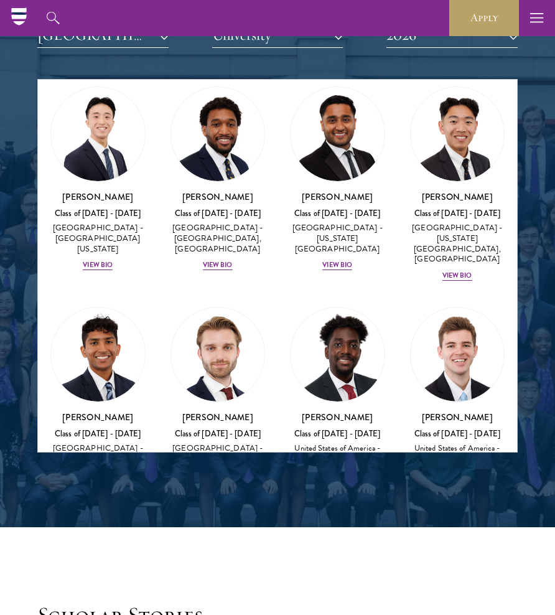
scroll to position [2739, 0]
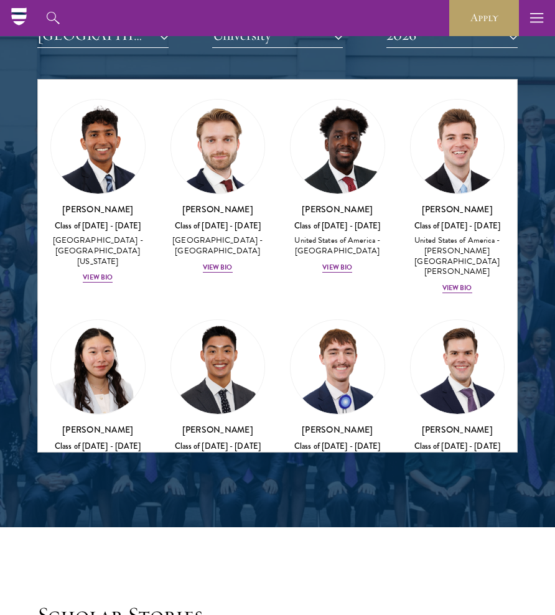
click at [371, 320] on img at bounding box center [337, 367] width 94 height 94
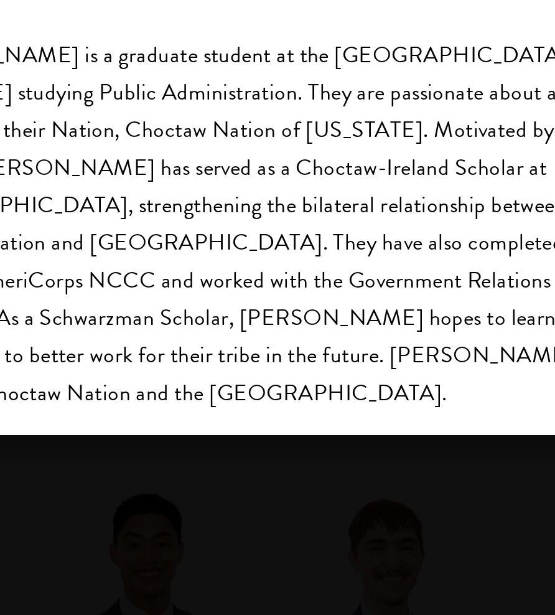
scroll to position [1538, 0]
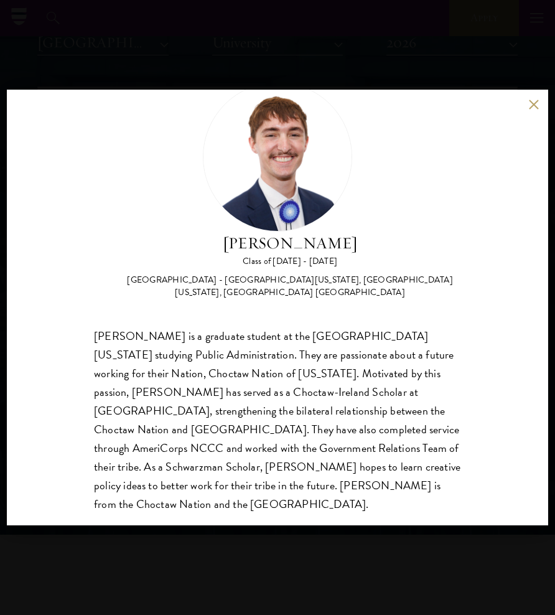
click at [320, 58] on div "[PERSON_NAME] Class of [DATE] - [DATE] [GEOGRAPHIC_DATA] - [GEOGRAPHIC_DATA][US…" at bounding box center [277, 307] width 555 height 615
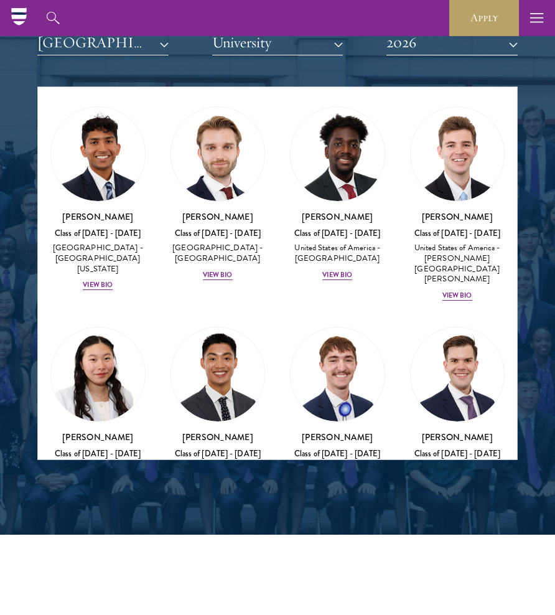
click at [465, 327] on img at bounding box center [458, 374] width 94 height 94
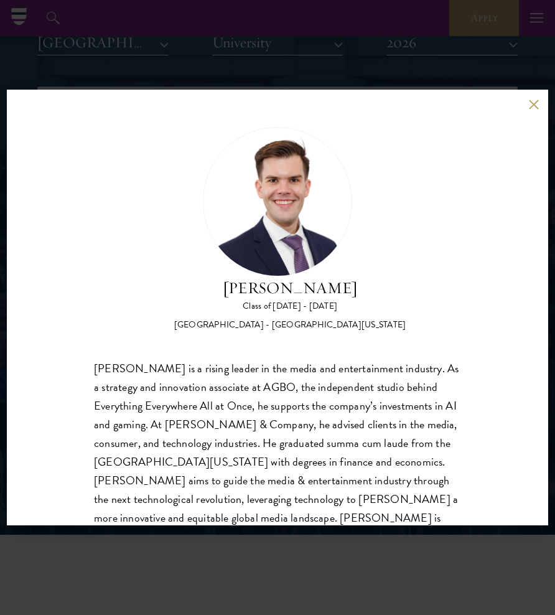
click at [445, 50] on div "[PERSON_NAME] Class of [DATE] - [DATE] [GEOGRAPHIC_DATA] - [GEOGRAPHIC_DATA][US…" at bounding box center [277, 307] width 555 height 615
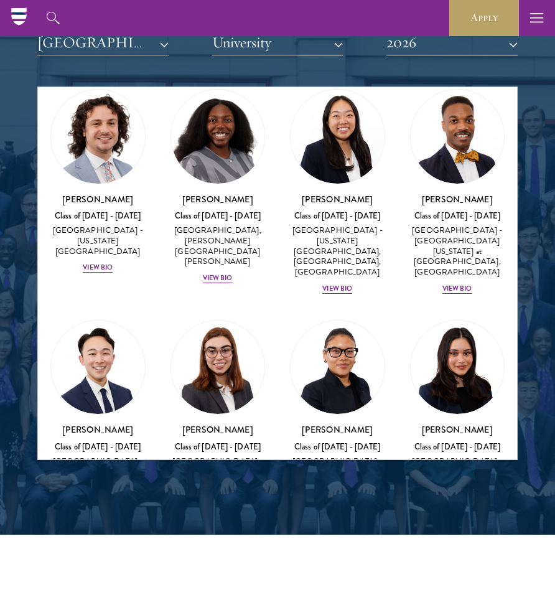
scroll to position [1225, 0]
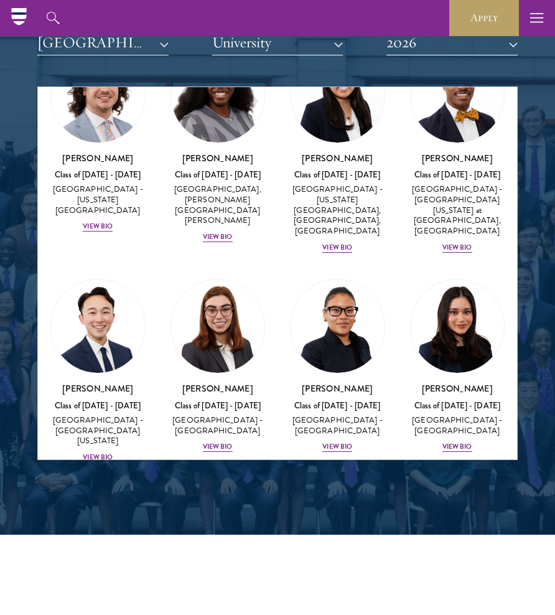
click at [493, 45] on button "2026" at bounding box center [451, 43] width 131 height 26
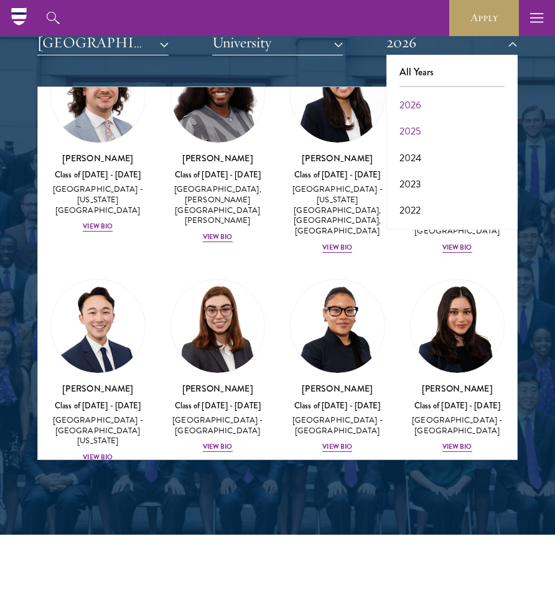
click at [451, 124] on button "2025" at bounding box center [452, 131] width 124 height 26
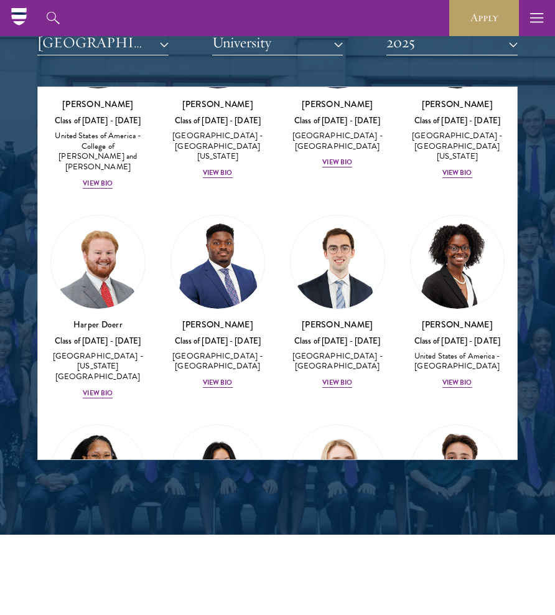
scroll to position [445, 0]
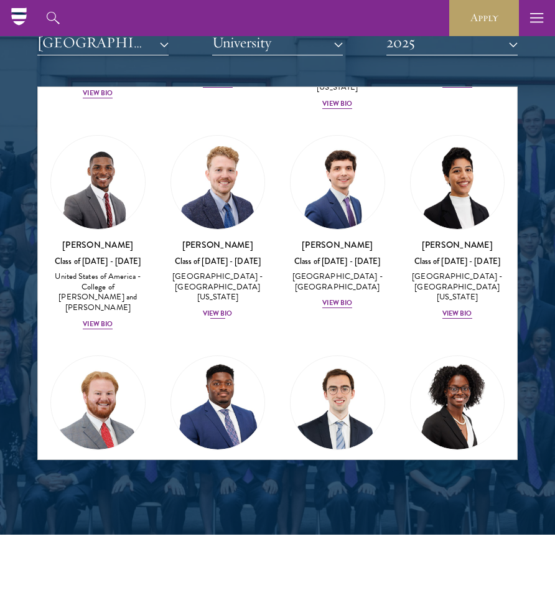
click at [219, 142] on img at bounding box center [218, 183] width 94 height 94
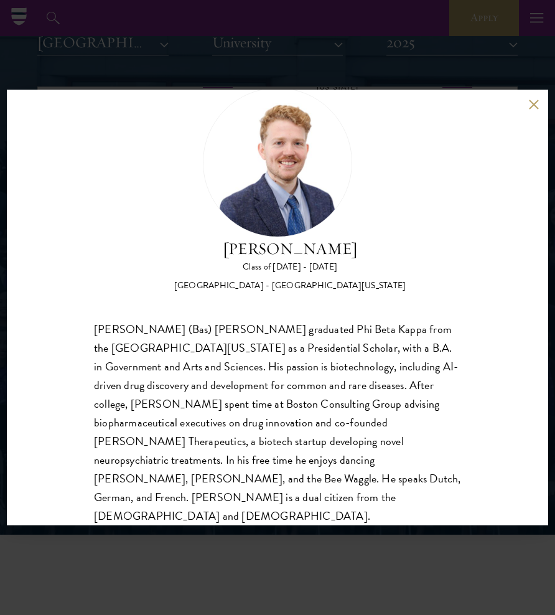
scroll to position [39, 0]
click at [473, 57] on div "[PERSON_NAME] Class of [DATE] - [DATE] [GEOGRAPHIC_DATA] - [GEOGRAPHIC_DATA][US…" at bounding box center [277, 307] width 555 height 615
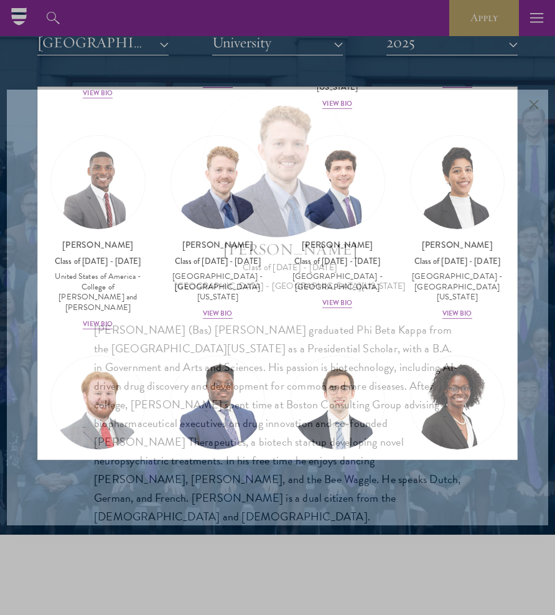
click at [462, 65] on div "[PERSON_NAME] Class of [DATE] - [DATE] [GEOGRAPHIC_DATA] - [GEOGRAPHIC_DATA][US…" at bounding box center [277, 307] width 555 height 615
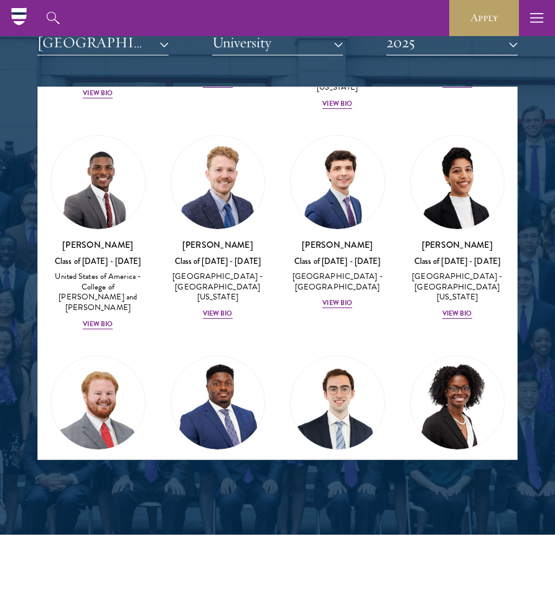
scroll to position [531, 0]
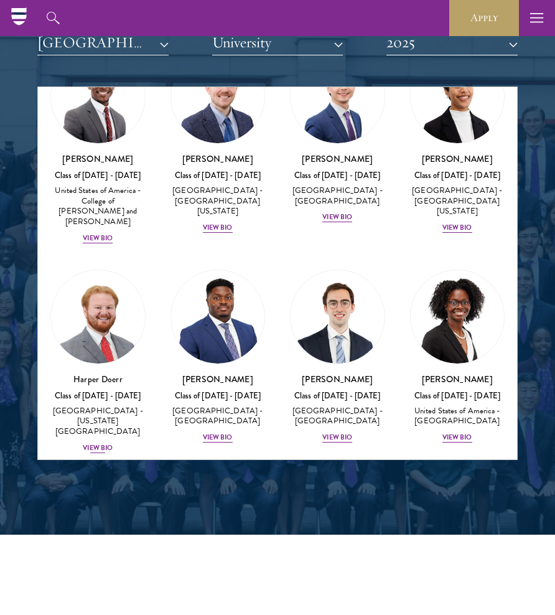
click at [136, 270] on img at bounding box center [98, 317] width 94 height 94
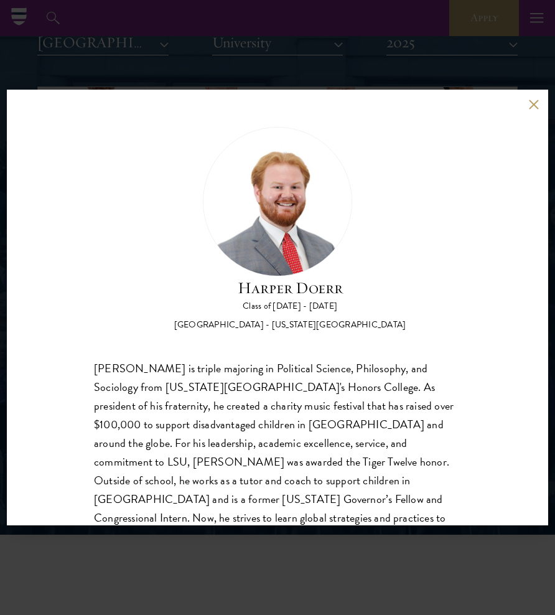
click at [248, 34] on div "[PERSON_NAME] Class of [DATE] - [DATE] [GEOGRAPHIC_DATA] - [US_STATE][GEOGRAPHI…" at bounding box center [277, 307] width 555 height 615
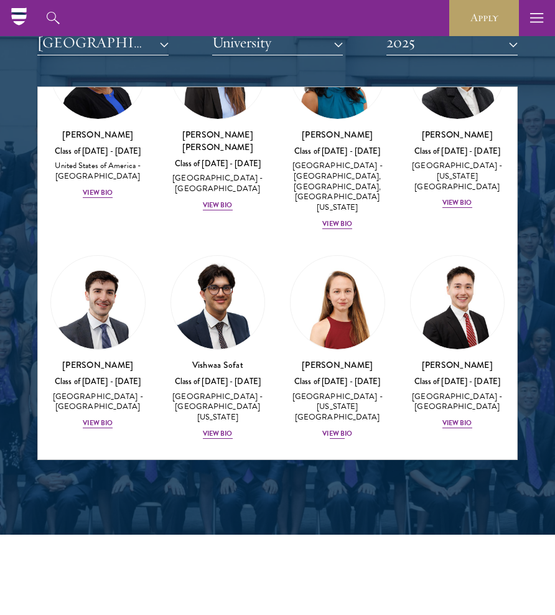
scroll to position [2278, 0]
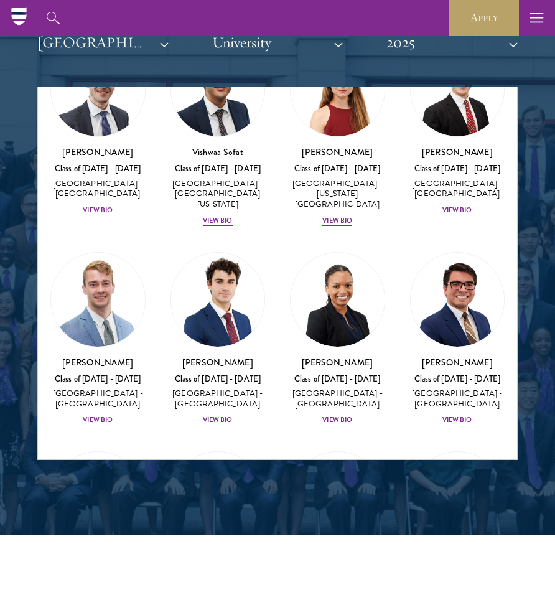
click at [90, 253] on img at bounding box center [98, 300] width 94 height 94
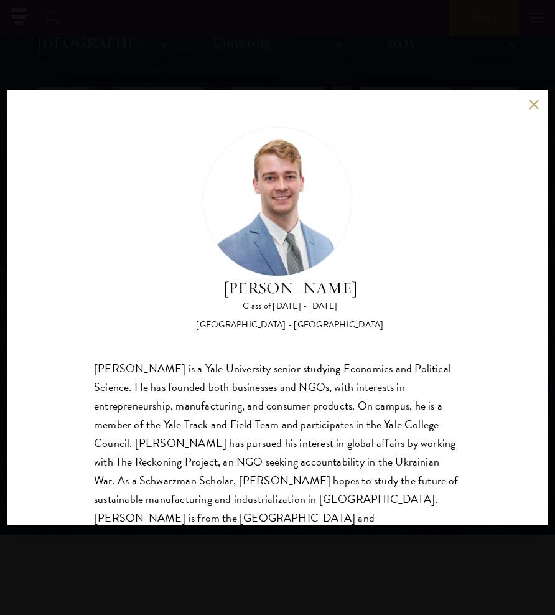
scroll to position [1, 0]
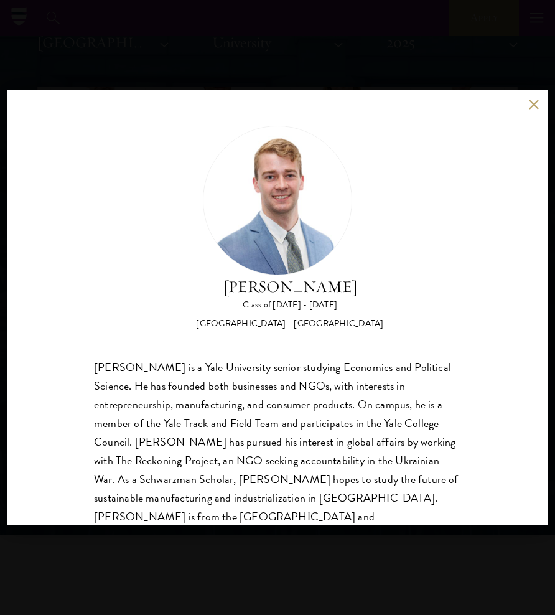
click at [160, 50] on div "[PERSON_NAME] Class of [DATE] - [DATE] [GEOGRAPHIC_DATA] - [GEOGRAPHIC_DATA] [P…" at bounding box center [277, 307] width 555 height 615
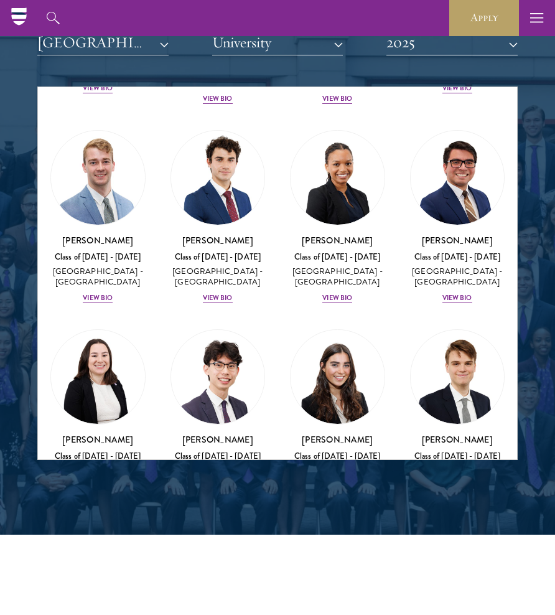
scroll to position [2488, 0]
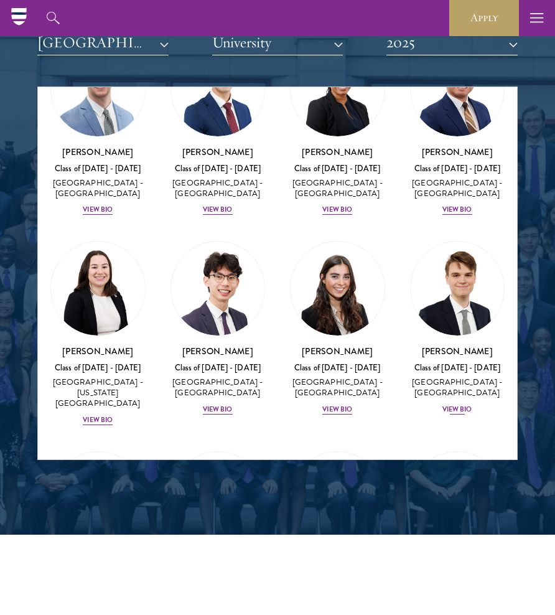
click at [451, 241] on img at bounding box center [458, 288] width 94 height 94
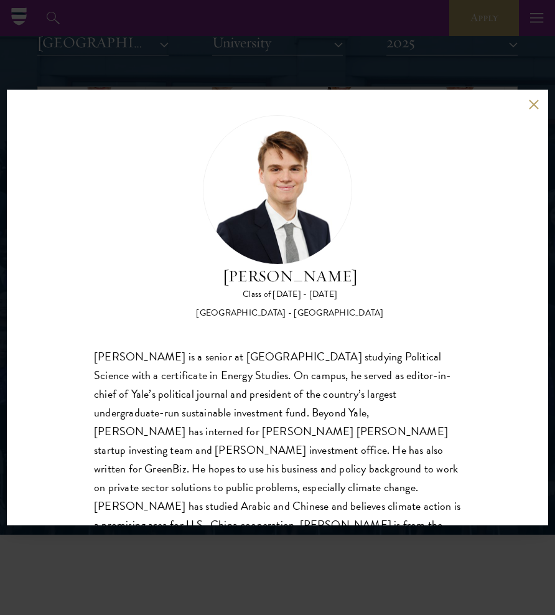
scroll to position [14, 0]
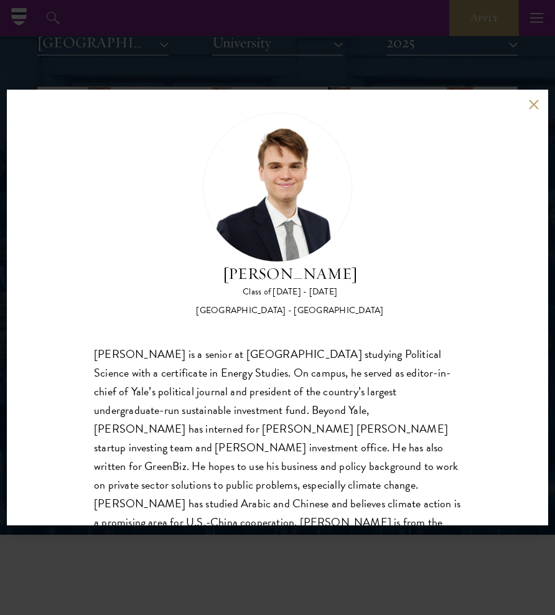
click at [397, 60] on div "[PERSON_NAME] Class of [DATE] - [DATE] [GEOGRAPHIC_DATA] - [GEOGRAPHIC_DATA] [P…" at bounding box center [277, 307] width 555 height 615
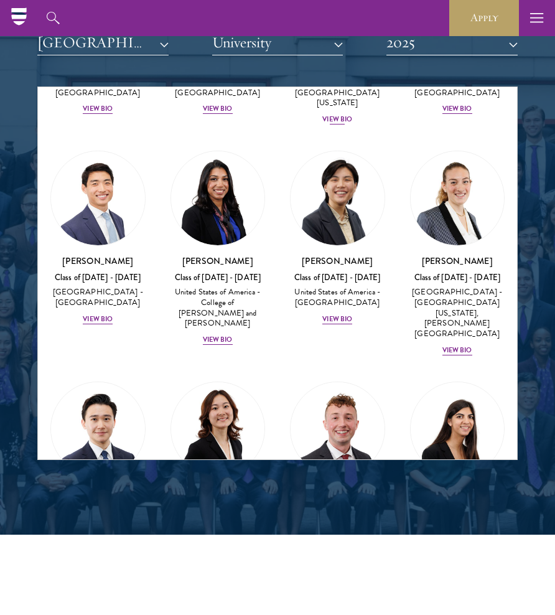
scroll to position [838, 0]
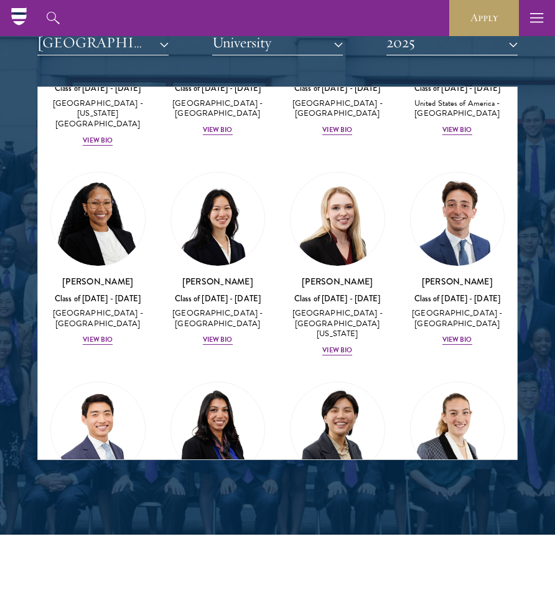
click at [437, 49] on button "2025" at bounding box center [451, 43] width 131 height 26
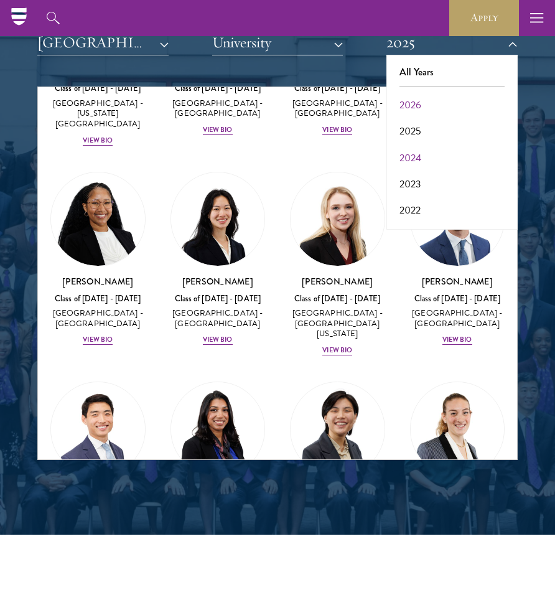
click at [414, 149] on button "2024" at bounding box center [452, 158] width 124 height 26
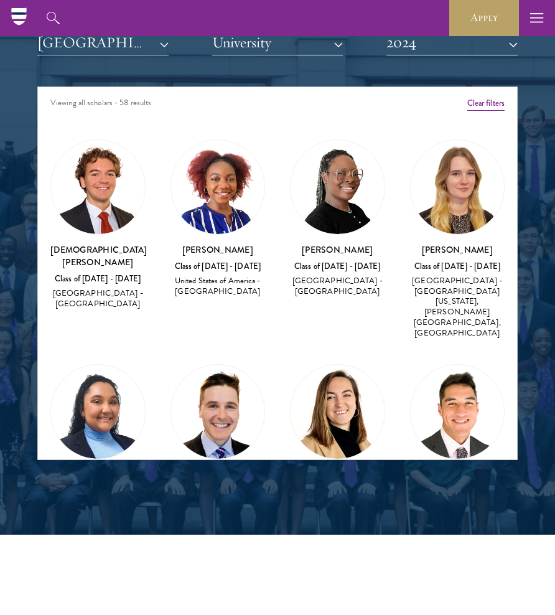
click at [123, 164] on img at bounding box center [98, 187] width 94 height 94
click at [119, 171] on img at bounding box center [98, 187] width 94 height 94
click at [108, 246] on h3 "[DEMOGRAPHIC_DATA][PERSON_NAME]" at bounding box center [97, 255] width 95 height 25
click at [104, 195] on img at bounding box center [98, 187] width 94 height 94
click at [218, 369] on img at bounding box center [218, 411] width 94 height 94
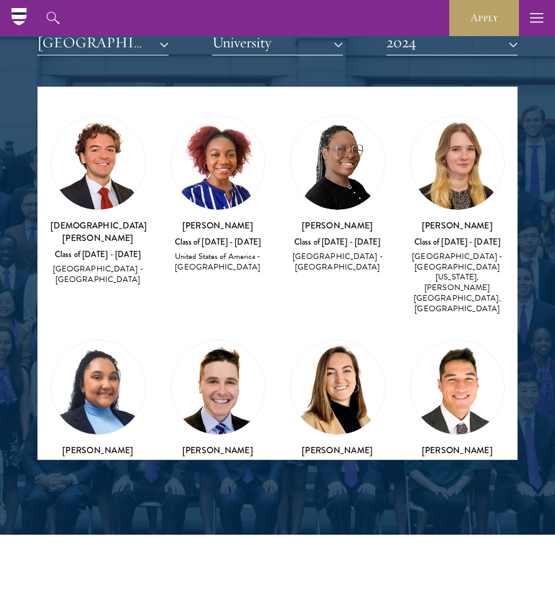
scroll to position [33, 0]
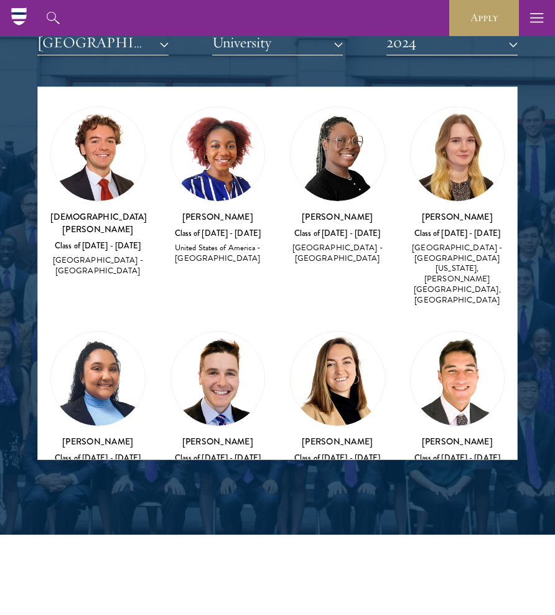
click at [345, 183] on img at bounding box center [337, 154] width 94 height 94
click at [421, 41] on button "2024" at bounding box center [451, 43] width 131 height 26
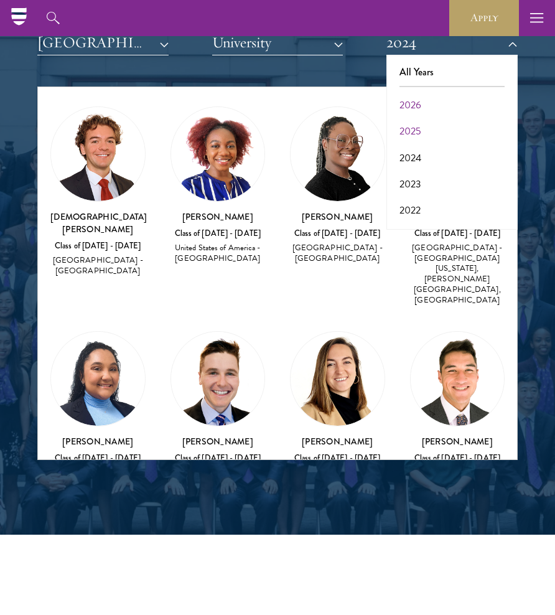
click at [419, 126] on button "2025" at bounding box center [452, 131] width 124 height 26
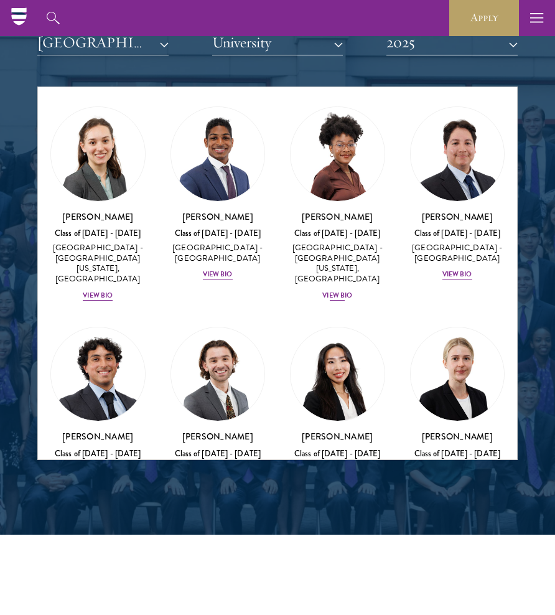
click at [343, 182] on img at bounding box center [337, 154] width 94 height 94
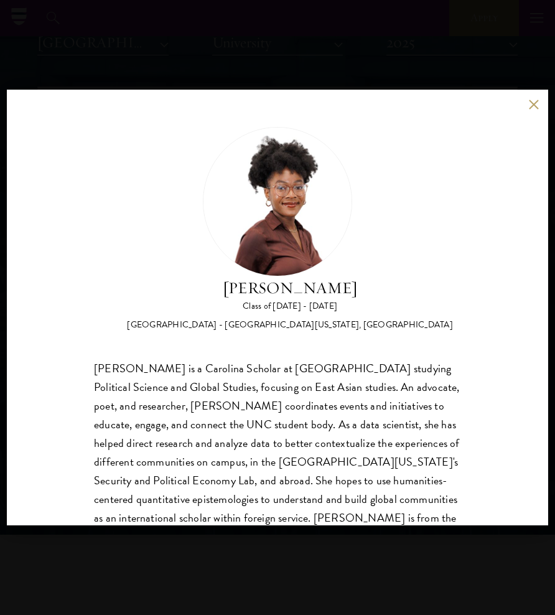
click at [300, 44] on div "[PERSON_NAME] Class of [DATE] - [DATE] [GEOGRAPHIC_DATA] - [GEOGRAPHIC_DATA][US…" at bounding box center [277, 307] width 555 height 615
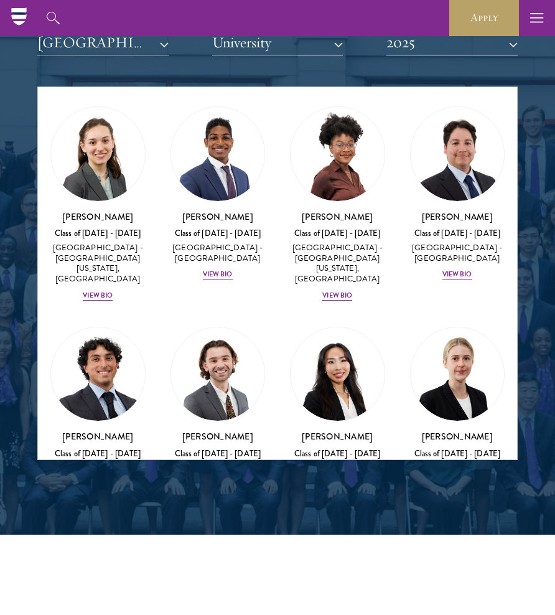
click at [460, 49] on button "2025" at bounding box center [451, 43] width 131 height 26
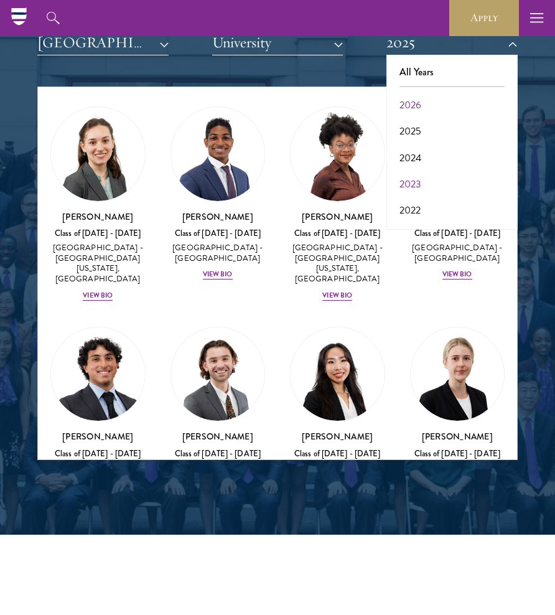
click at [423, 188] on button "2023" at bounding box center [452, 184] width 124 height 26
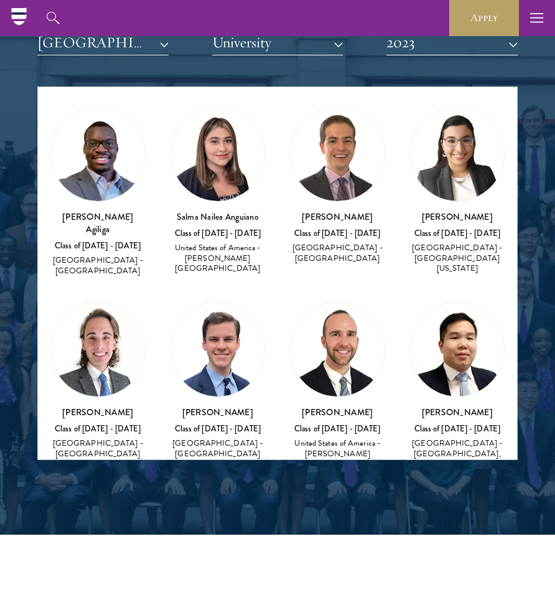
click at [466, 153] on img at bounding box center [458, 154] width 94 height 94
click at [354, 192] on img at bounding box center [337, 154] width 94 height 94
click at [349, 215] on h3 "[PERSON_NAME]" at bounding box center [337, 216] width 95 height 12
click at [460, 44] on button "2023" at bounding box center [451, 43] width 131 height 26
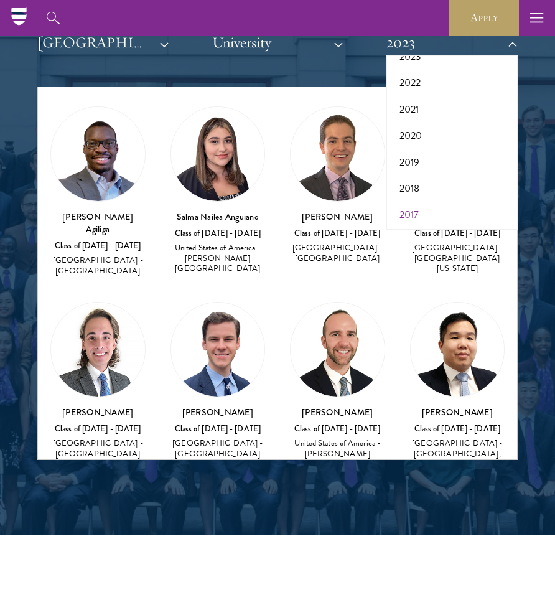
scroll to position [127, 0]
click at [418, 208] on button "2017" at bounding box center [452, 215] width 124 height 26
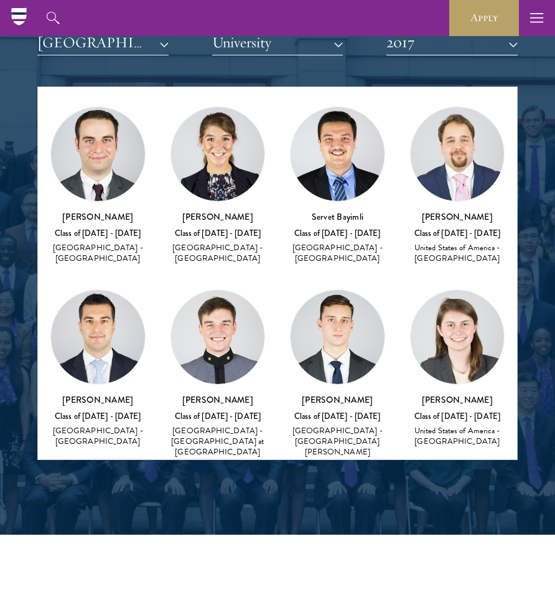
click at [224, 348] on img at bounding box center [218, 337] width 94 height 94
click at [439, 46] on button "2017" at bounding box center [451, 43] width 131 height 26
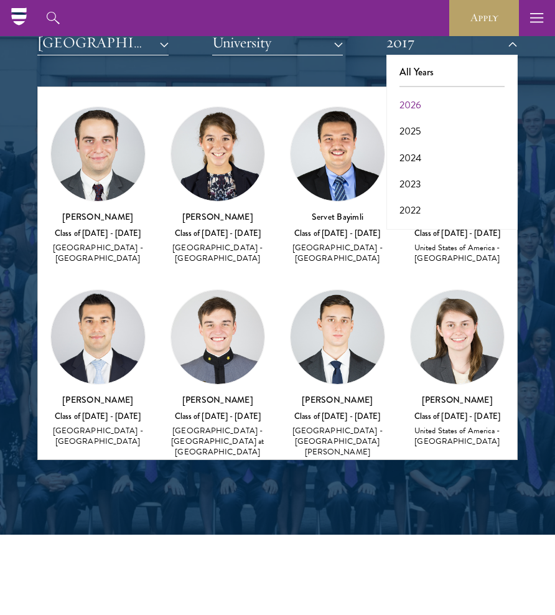
scroll to position [0, 0]
click at [428, 96] on button "2026" at bounding box center [452, 105] width 124 height 26
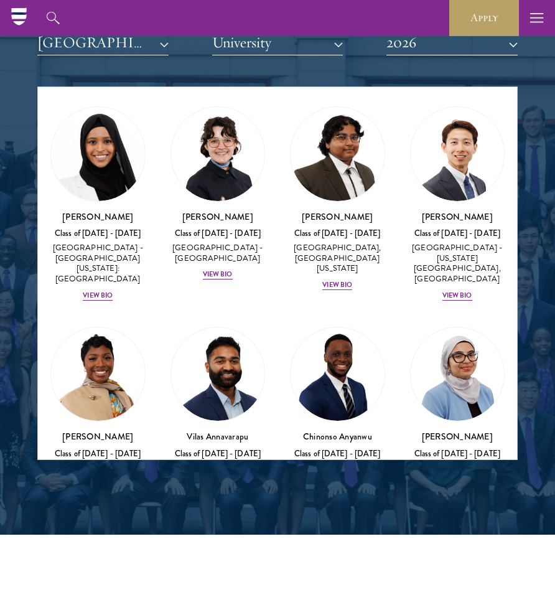
click at [458, 45] on button "2026" at bounding box center [451, 43] width 131 height 26
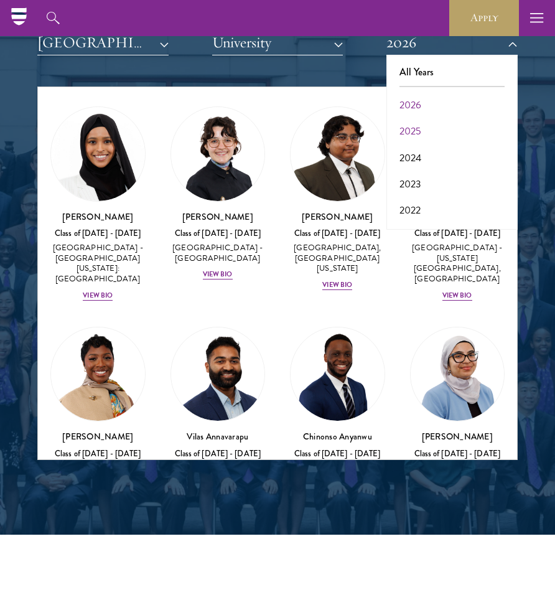
click at [440, 128] on button "2025" at bounding box center [452, 131] width 124 height 26
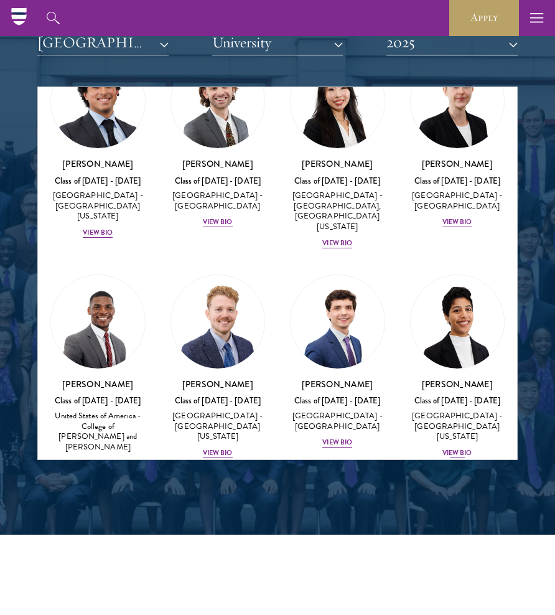
scroll to position [237, 0]
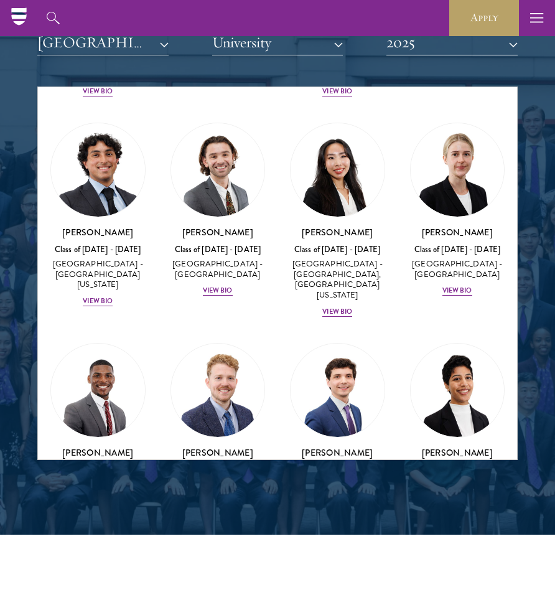
click at [428, 45] on button "2025" at bounding box center [451, 43] width 131 height 26
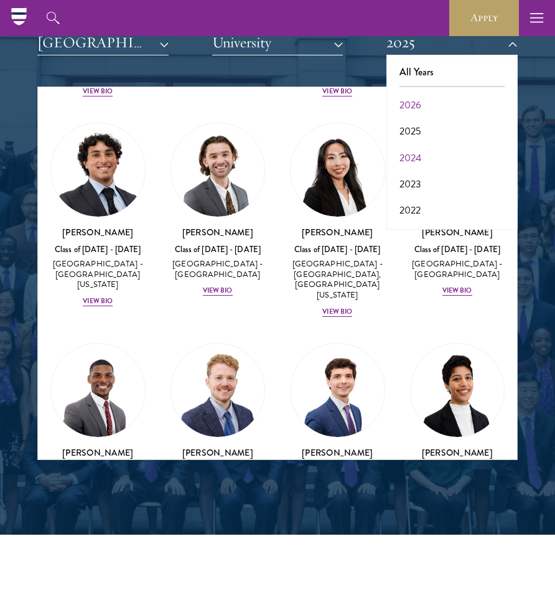
click at [419, 149] on button "2024" at bounding box center [452, 158] width 124 height 26
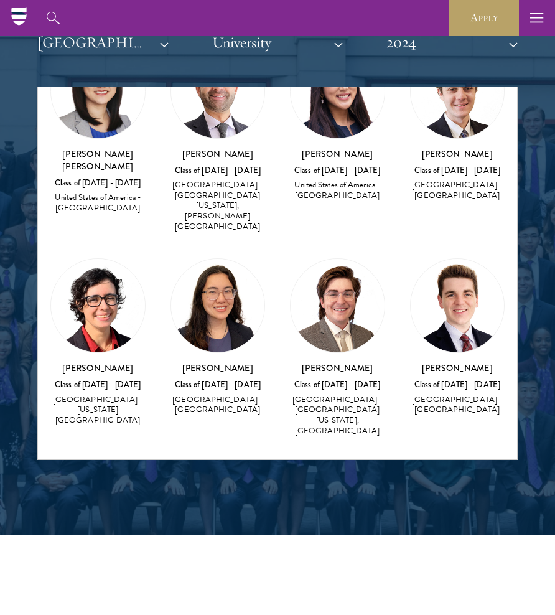
scroll to position [719, 0]
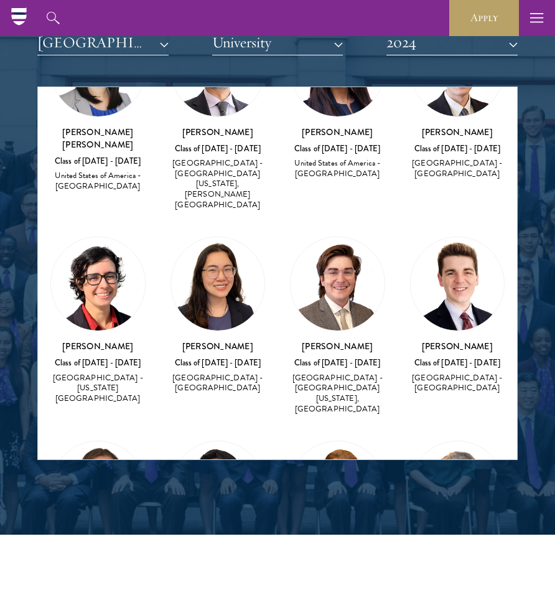
click at [445, 237] on img at bounding box center [458, 284] width 94 height 94
click at [452, 252] on img at bounding box center [458, 284] width 94 height 94
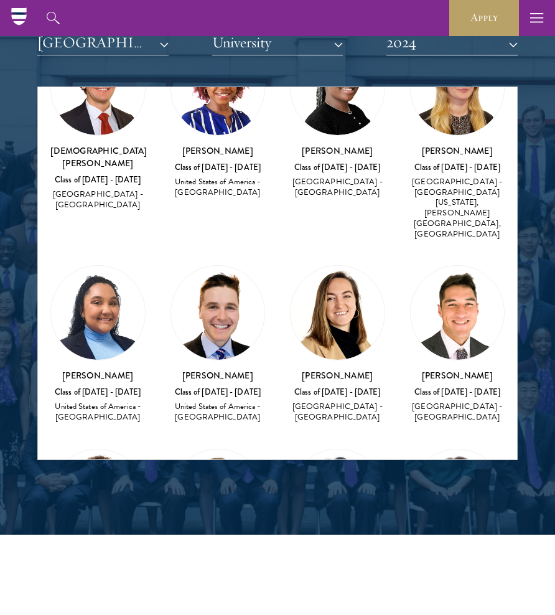
click at [351, 266] on img at bounding box center [337, 313] width 94 height 94
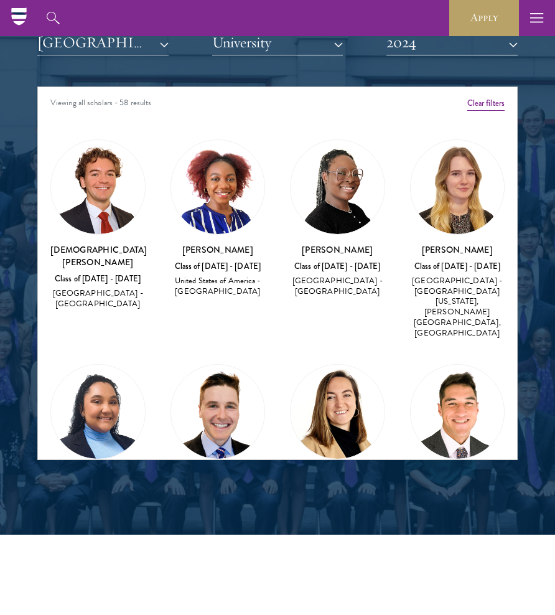
scroll to position [0, 0]
click at [437, 49] on button "2024" at bounding box center [451, 43] width 131 height 26
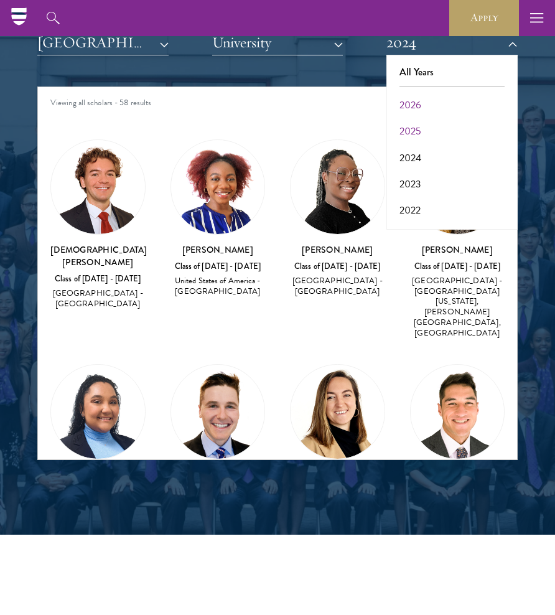
click at [429, 128] on button "2025" at bounding box center [452, 131] width 124 height 26
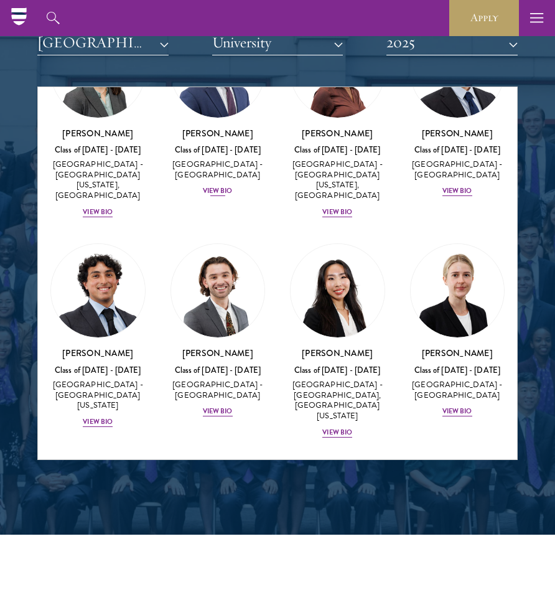
scroll to position [157, 0]
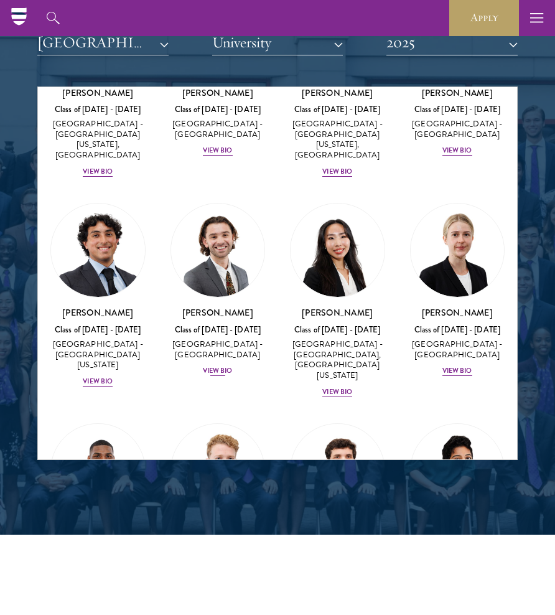
click at [203, 237] on img at bounding box center [218, 250] width 94 height 94
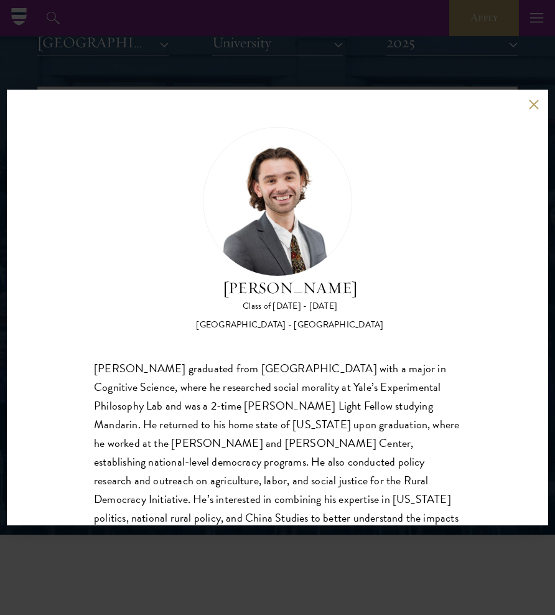
scroll to position [19, 0]
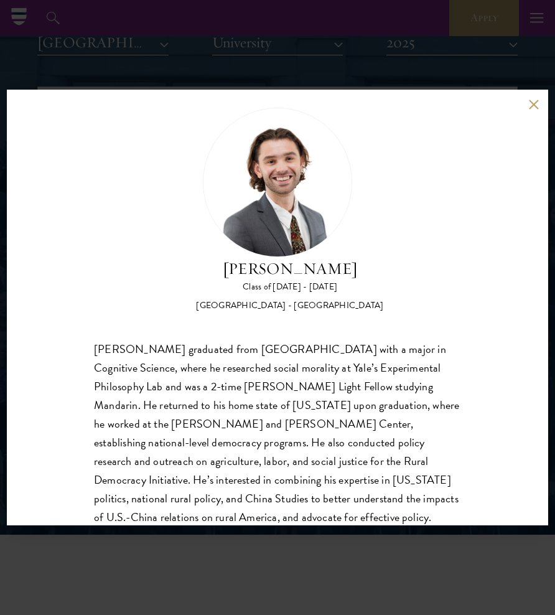
click at [253, 61] on div "[PERSON_NAME] Class of [DATE] - [DATE] [GEOGRAPHIC_DATA] - [GEOGRAPHIC_DATA] [P…" at bounding box center [277, 307] width 555 height 615
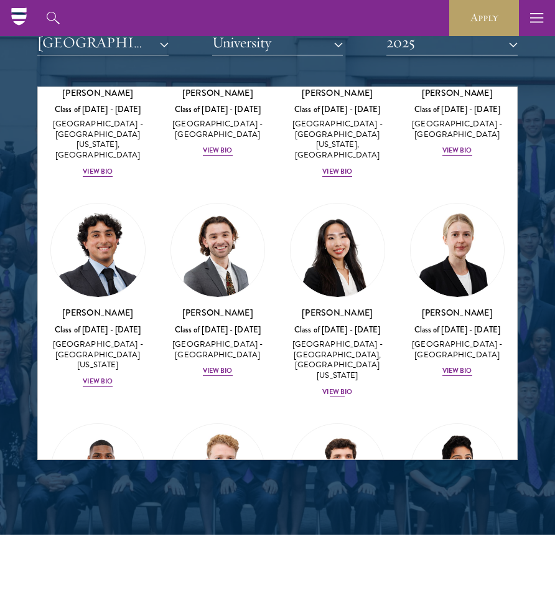
scroll to position [432, 0]
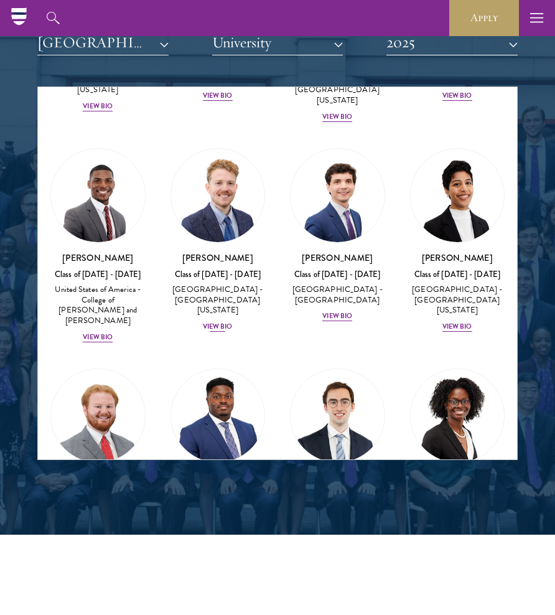
click at [237, 183] on img at bounding box center [218, 196] width 94 height 94
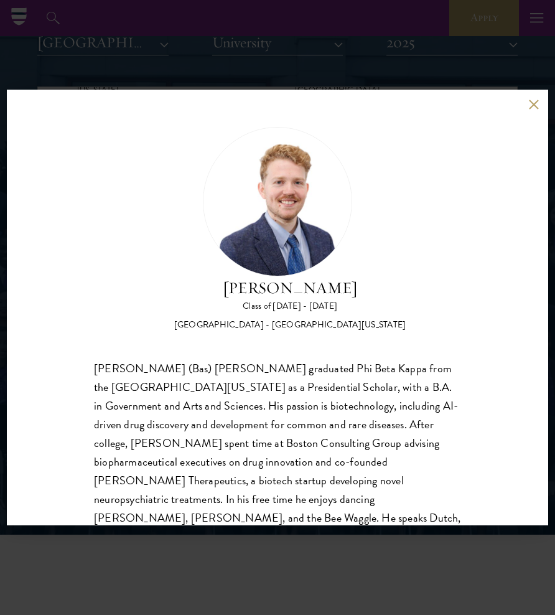
scroll to position [37, 0]
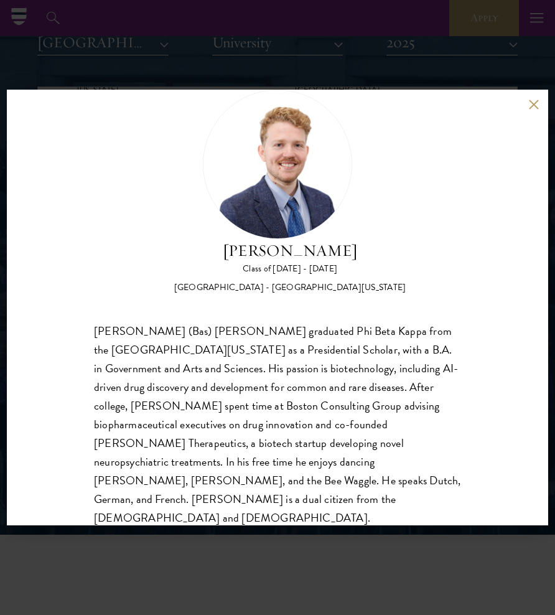
click at [338, 49] on div "[PERSON_NAME] Class of [DATE] - [DATE] [GEOGRAPHIC_DATA] - [GEOGRAPHIC_DATA][US…" at bounding box center [277, 307] width 555 height 615
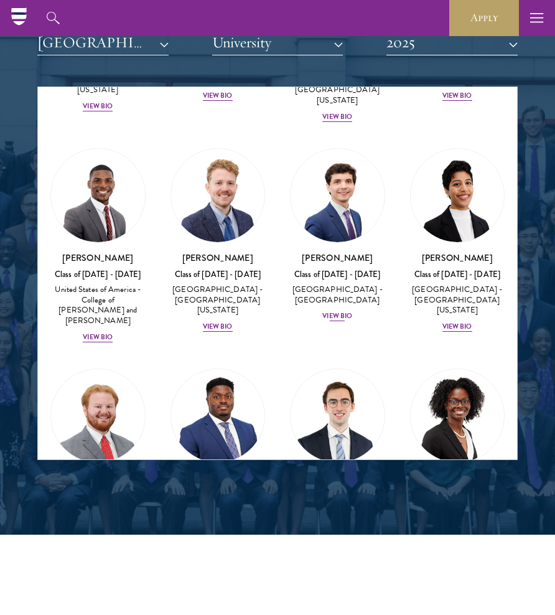
click at [361, 198] on img at bounding box center [337, 196] width 94 height 94
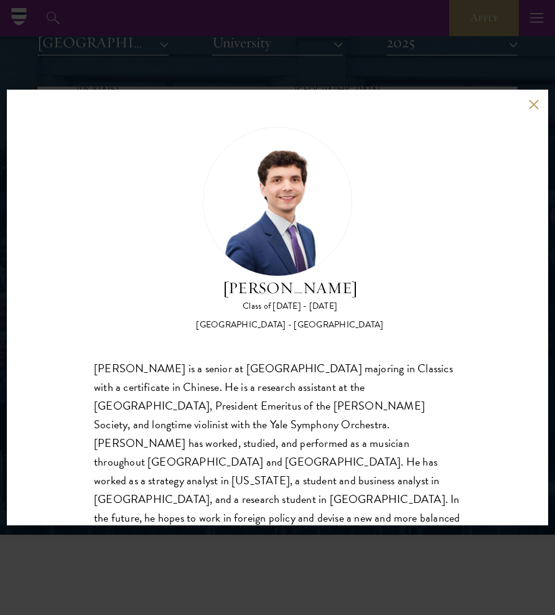
click at [371, 83] on div "[PERSON_NAME] Class of [DATE] - [DATE] [GEOGRAPHIC_DATA] - [GEOGRAPHIC_DATA] [P…" at bounding box center [277, 307] width 555 height 615
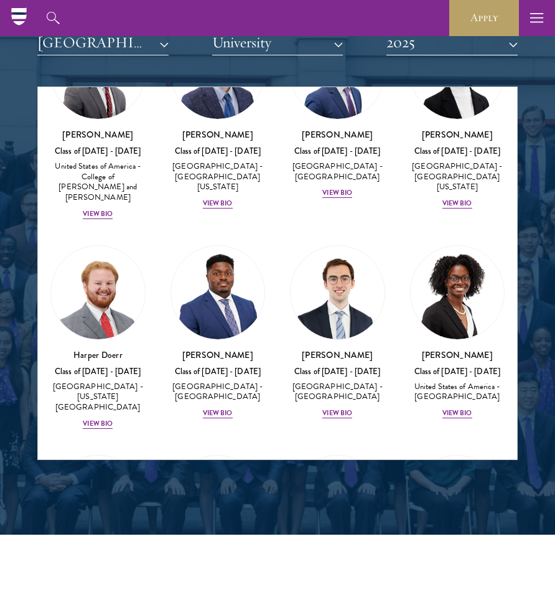
scroll to position [661, 0]
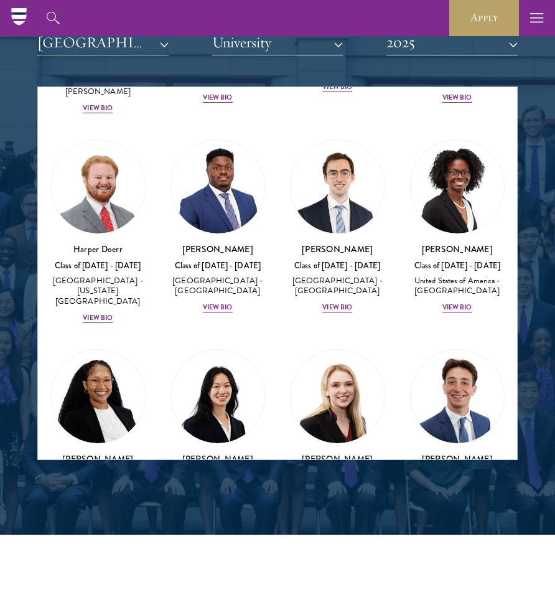
click at [445, 350] on img at bounding box center [458, 397] width 94 height 94
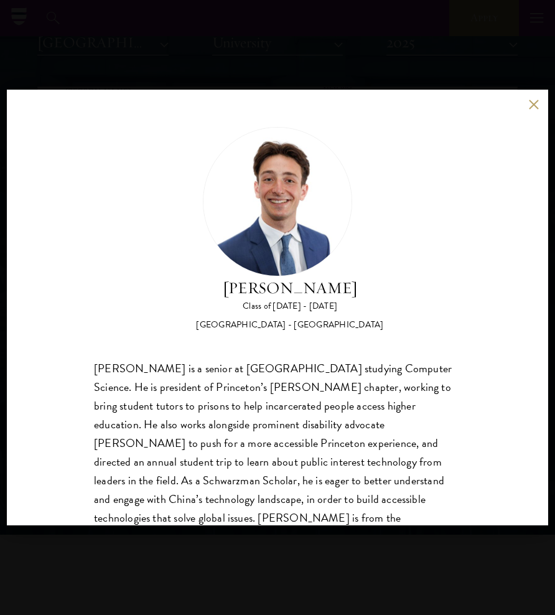
click at [390, 49] on div "[PERSON_NAME] Class of [DATE] - [DATE] [GEOGRAPHIC_DATA] - [GEOGRAPHIC_DATA] [P…" at bounding box center [277, 307] width 555 height 615
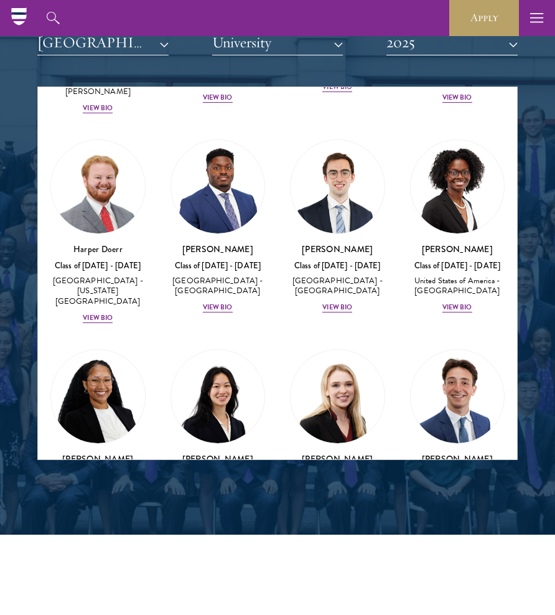
scroll to position [1032, 0]
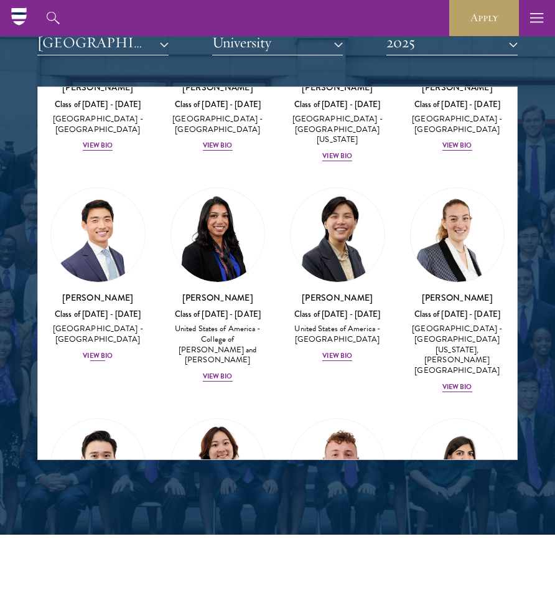
click at [116, 188] on img at bounding box center [98, 235] width 94 height 94
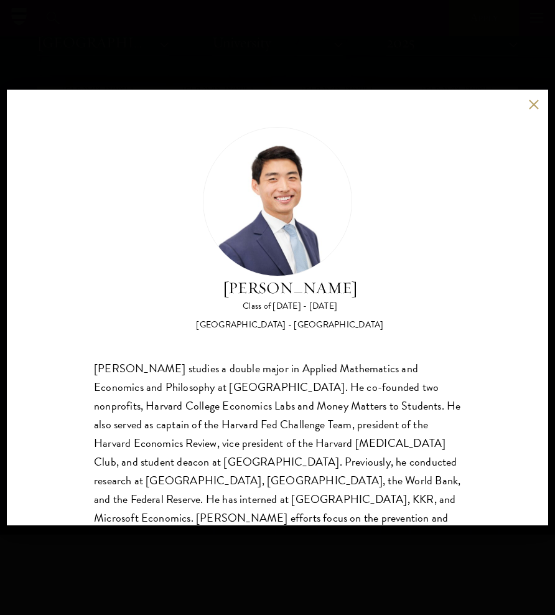
click at [192, 81] on div "[PERSON_NAME] Class of [DATE] - [DATE] [GEOGRAPHIC_DATA] - [GEOGRAPHIC_DATA] [P…" at bounding box center [277, 307] width 555 height 615
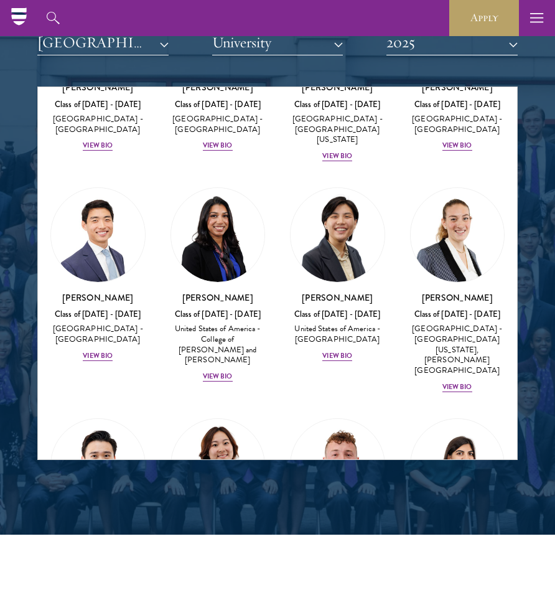
scroll to position [1246, 0]
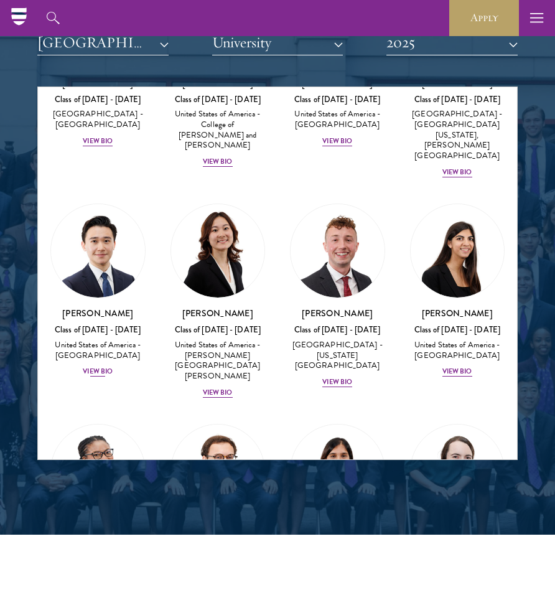
click at [111, 204] on img at bounding box center [98, 251] width 94 height 94
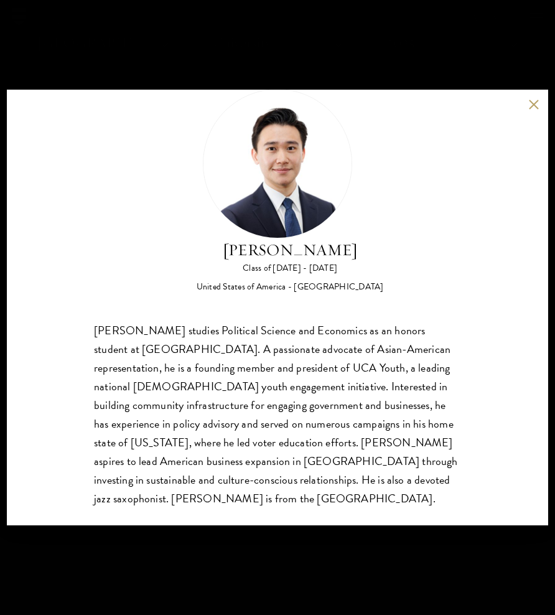
scroll to position [39, 0]
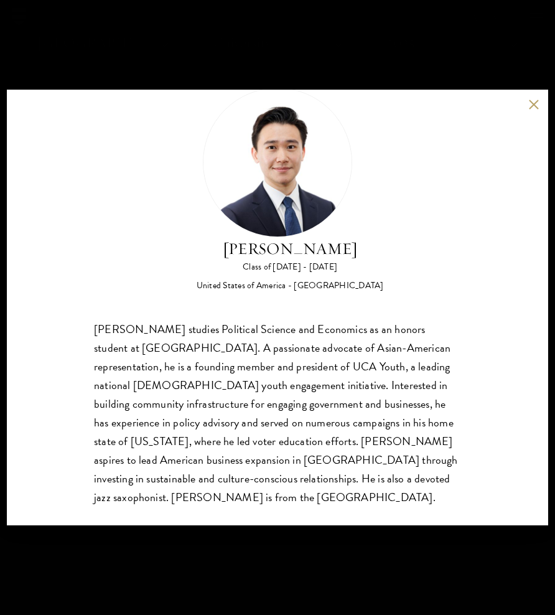
click at [223, 52] on div "[PERSON_NAME] Class of [DATE] - [DATE] [GEOGRAPHIC_DATA] - [GEOGRAPHIC_DATA] [P…" at bounding box center [277, 307] width 555 height 615
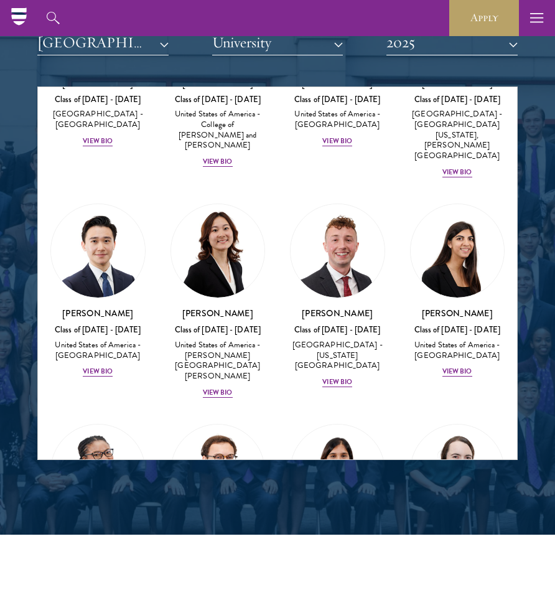
scroll to position [1397, 0]
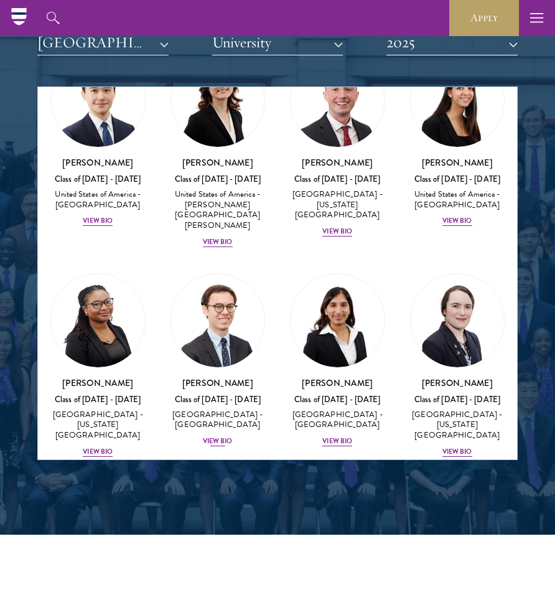
click at [251, 274] on img at bounding box center [218, 321] width 94 height 94
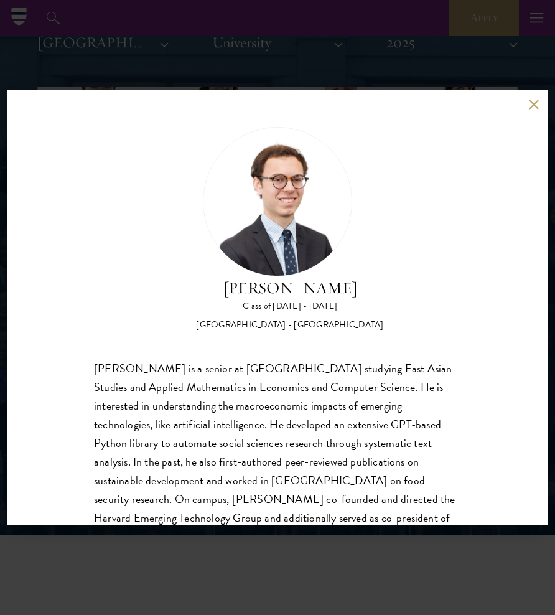
click at [276, 62] on div "[PERSON_NAME] Class of [DATE] - [DATE] [GEOGRAPHIC_DATA] - [GEOGRAPHIC_DATA] [P…" at bounding box center [277, 307] width 555 height 615
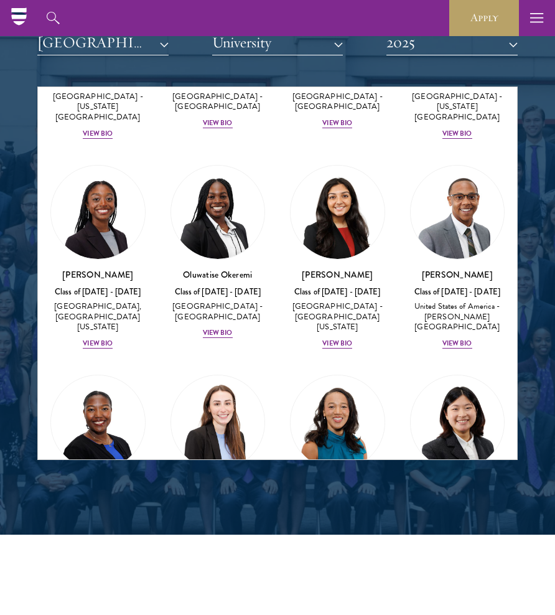
scroll to position [1863, 0]
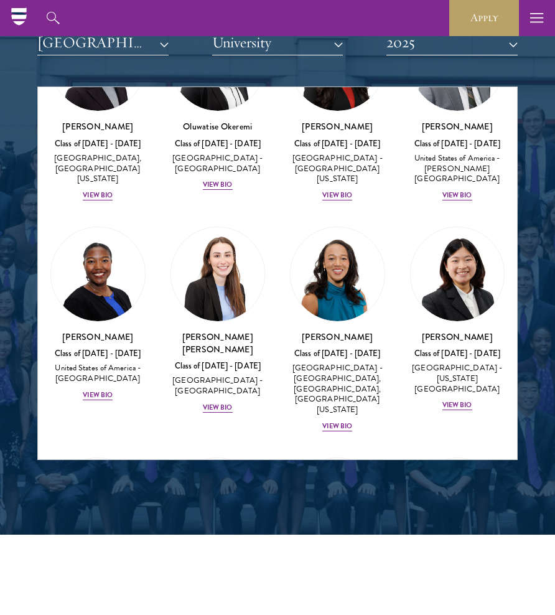
click at [148, 445] on div "[PERSON_NAME] Class of [DATE] - [DATE] [GEOGRAPHIC_DATA] - [GEOGRAPHIC_DATA] Vi…" at bounding box center [98, 544] width 120 height 199
click at [132, 458] on img at bounding box center [98, 505] width 94 height 94
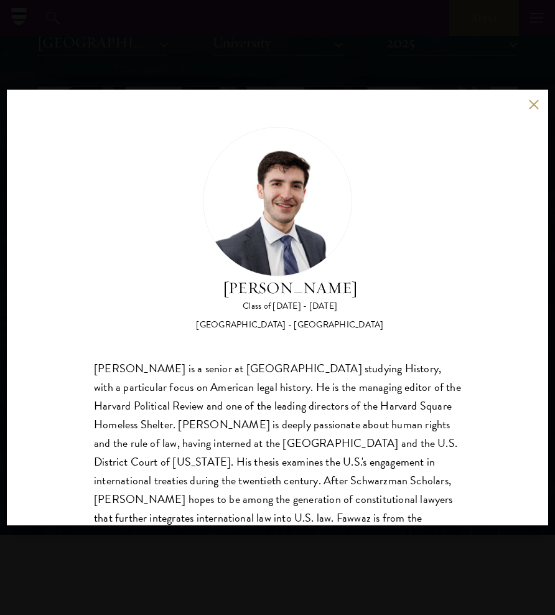
click at [249, 37] on div "[PERSON_NAME] Class of [DATE] - [DATE] [GEOGRAPHIC_DATA] - [GEOGRAPHIC_DATA] [P…" at bounding box center [277, 307] width 555 height 615
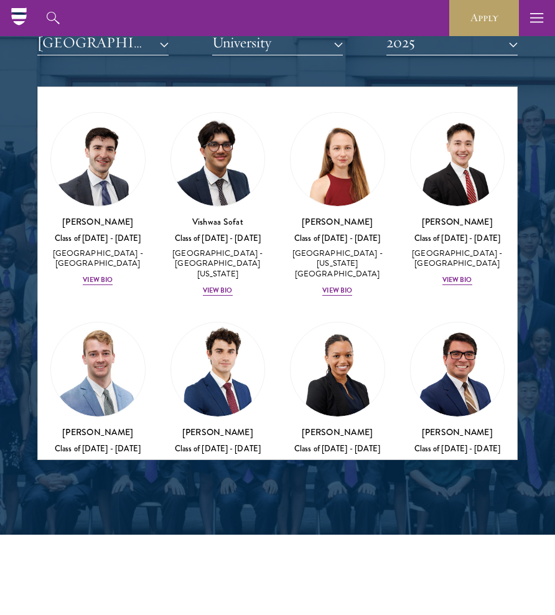
scroll to position [2291, 0]
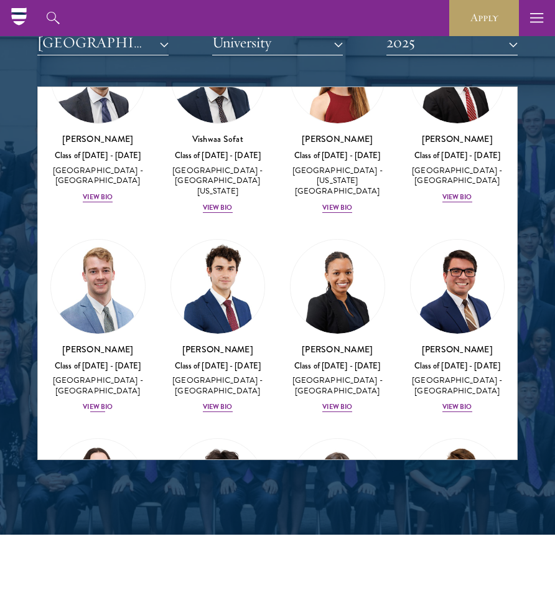
click at [86, 239] on img at bounding box center [98, 286] width 94 height 94
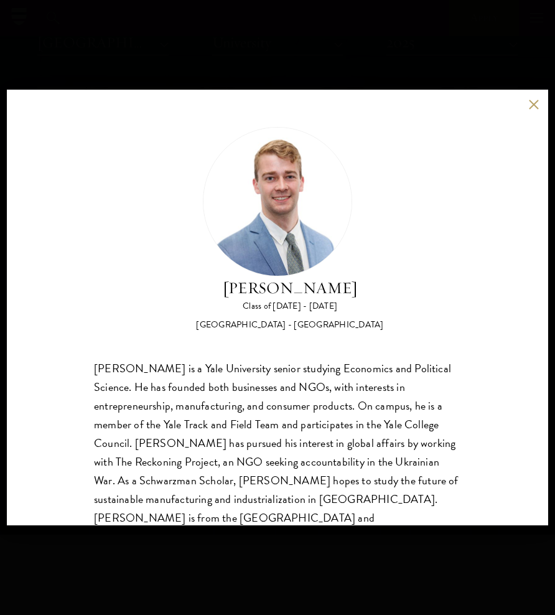
click at [163, 47] on div "[PERSON_NAME] Class of [DATE] - [DATE] [GEOGRAPHIC_DATA] - [GEOGRAPHIC_DATA] [P…" at bounding box center [277, 307] width 555 height 615
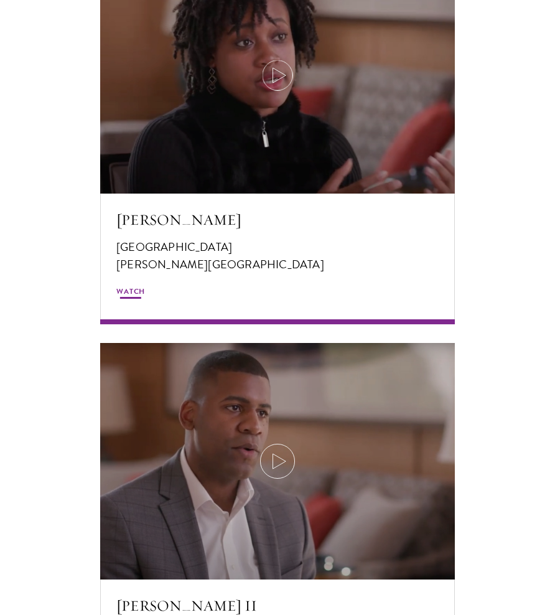
scroll to position [2601, 0]
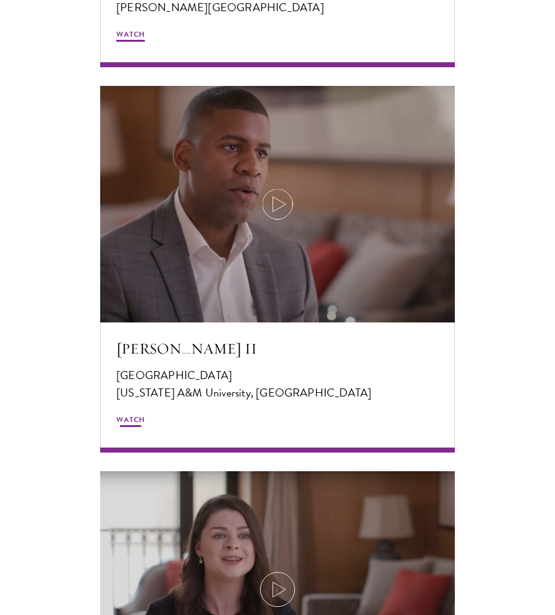
click at [287, 187] on icon at bounding box center [277, 204] width 35 height 35
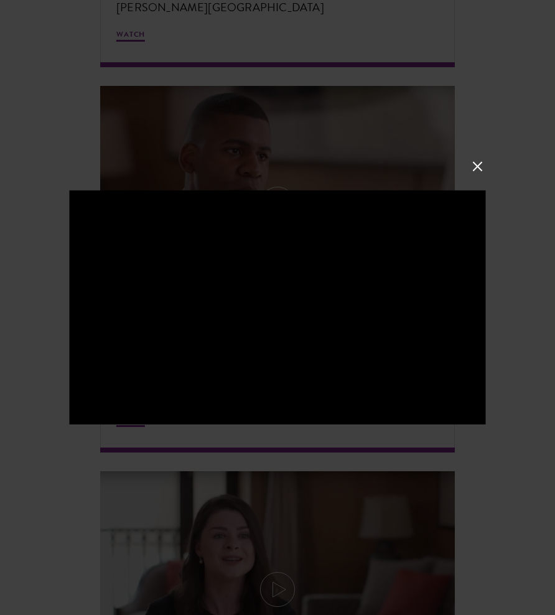
click at [480, 168] on button at bounding box center [477, 166] width 16 height 16
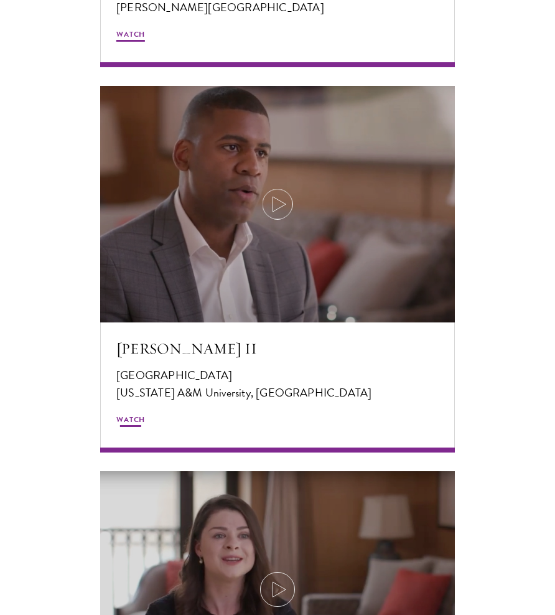
click at [271, 187] on icon at bounding box center [277, 204] width 35 height 35
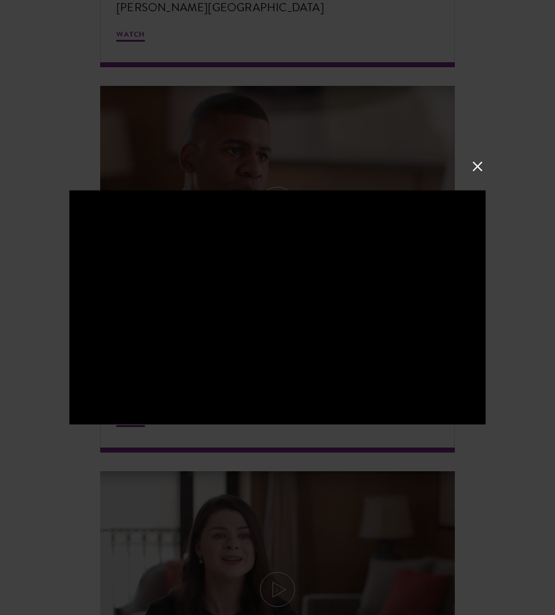
click at [472, 168] on button at bounding box center [477, 166] width 16 height 16
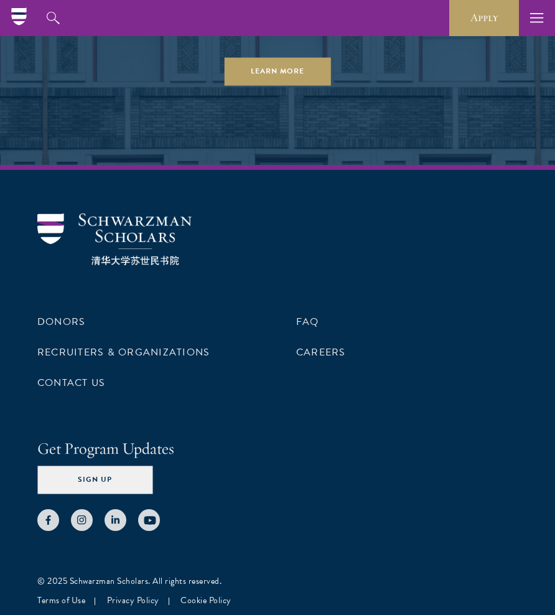
scroll to position [4840, 0]
